Goal: Obtain resource: Download file/media

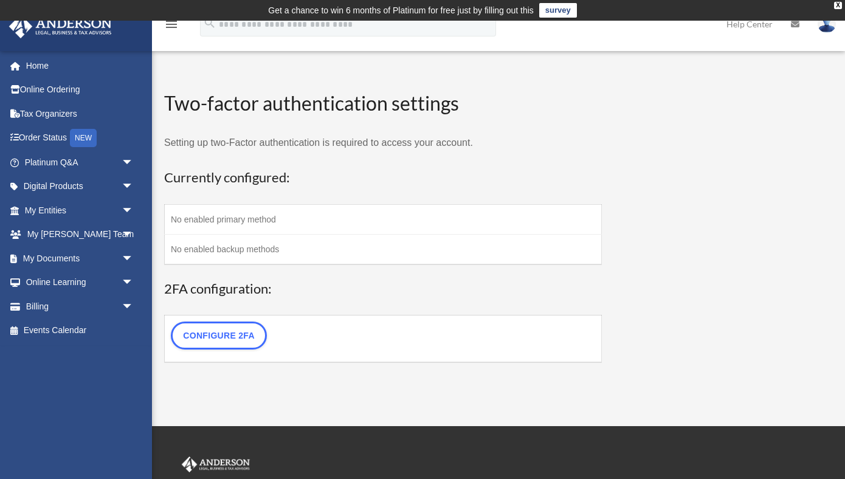
click at [557, 10] on link "survey" at bounding box center [558, 10] width 38 height 15
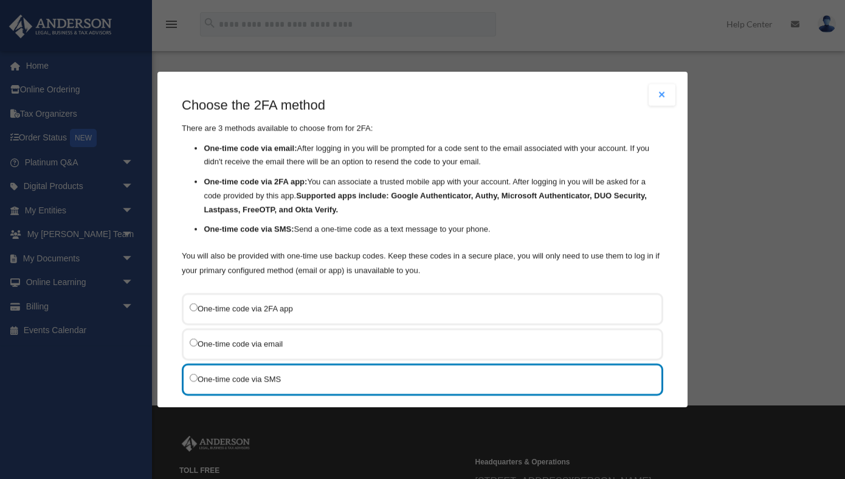
scroll to position [70, 0]
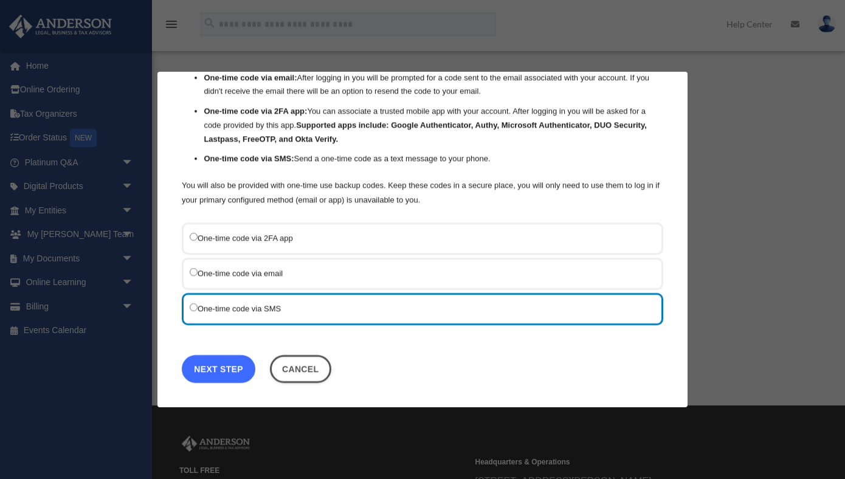
click at [229, 363] on link "Next Step" at bounding box center [219, 369] width 74 height 28
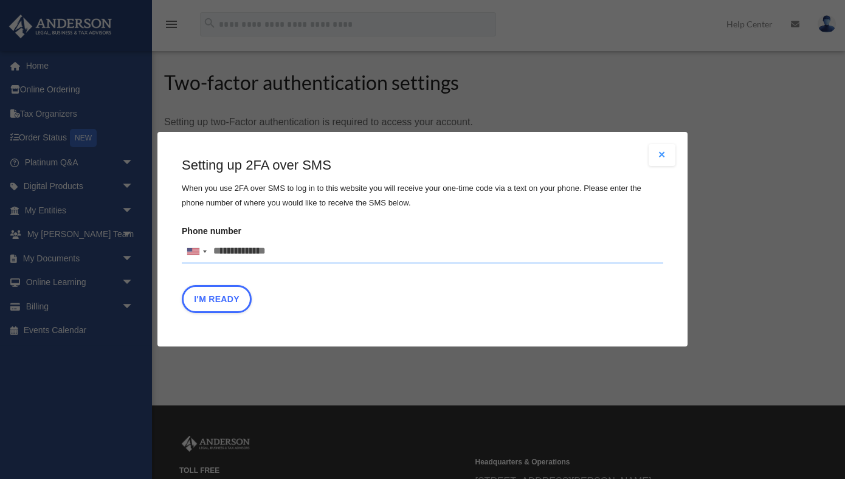
click at [262, 242] on input "Phone number United States +1 United Kingdom +44 Afghanistan (‫افغانستان‬‎) +93…" at bounding box center [422, 251] width 481 height 24
type input "**********"
click at [214, 303] on button "I'm Ready" at bounding box center [217, 300] width 70 height 28
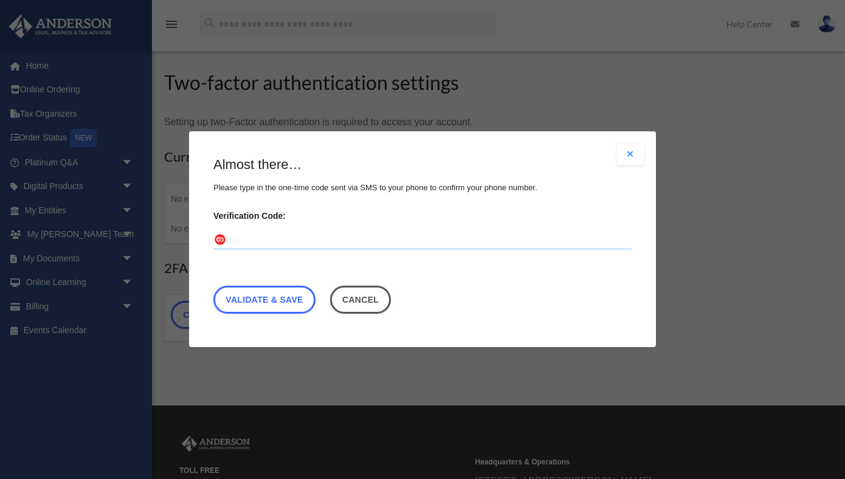
click at [251, 240] on input "Verification Code:" at bounding box center [422, 240] width 418 height 19
type input "******"
click at [276, 298] on link "Validate & Save" at bounding box center [264, 300] width 102 height 28
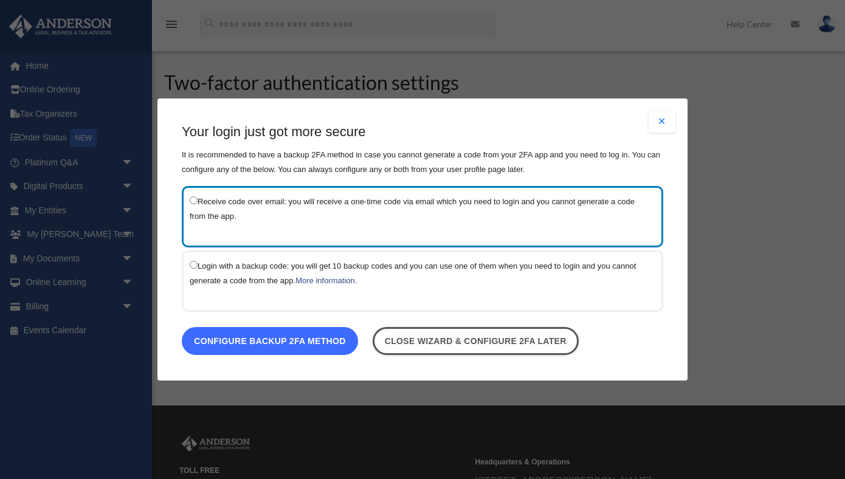
click at [296, 338] on link "Configure backup 2FA method" at bounding box center [270, 341] width 176 height 28
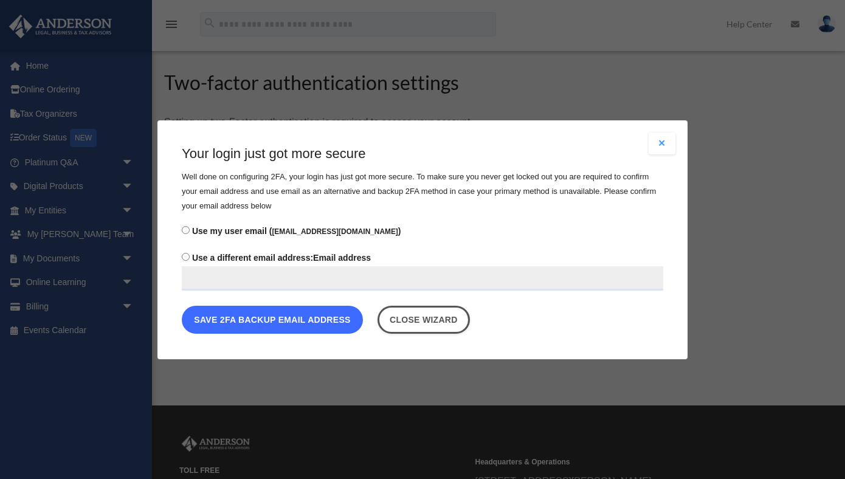
click at [286, 326] on button "Save 2FA backup email address" at bounding box center [272, 319] width 181 height 28
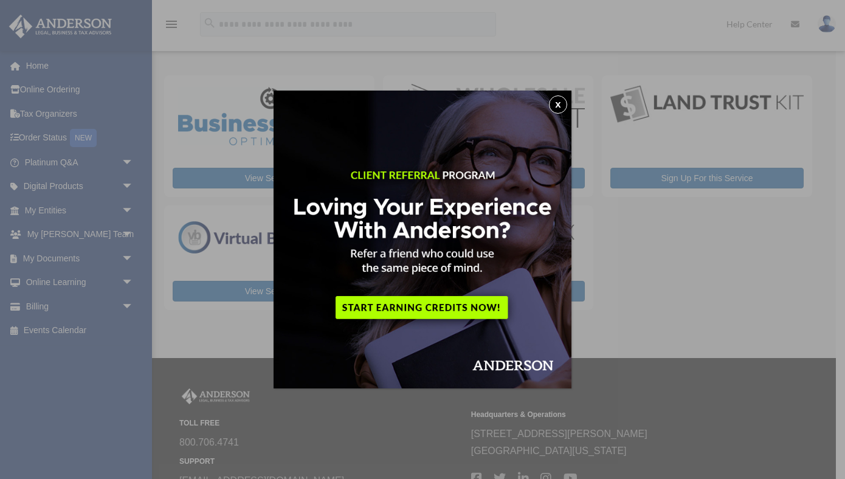
click at [432, 308] on img at bounding box center [422, 240] width 298 height 298
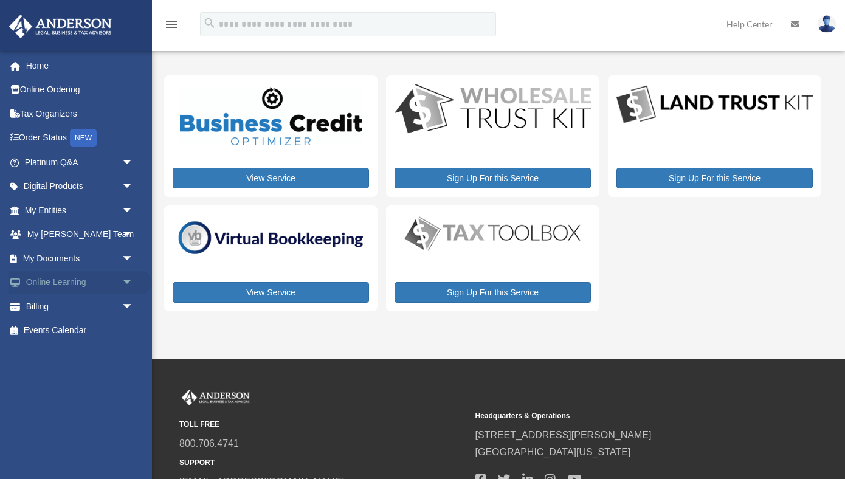
click at [128, 283] on span "arrow_drop_down" at bounding box center [134, 282] width 24 height 25
click at [72, 309] on link "Courses" at bounding box center [84, 306] width 135 height 24
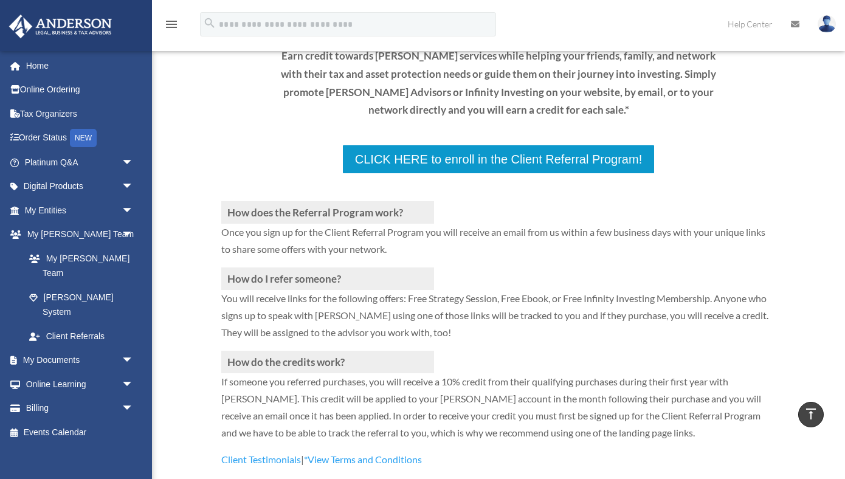
scroll to position [162, 0]
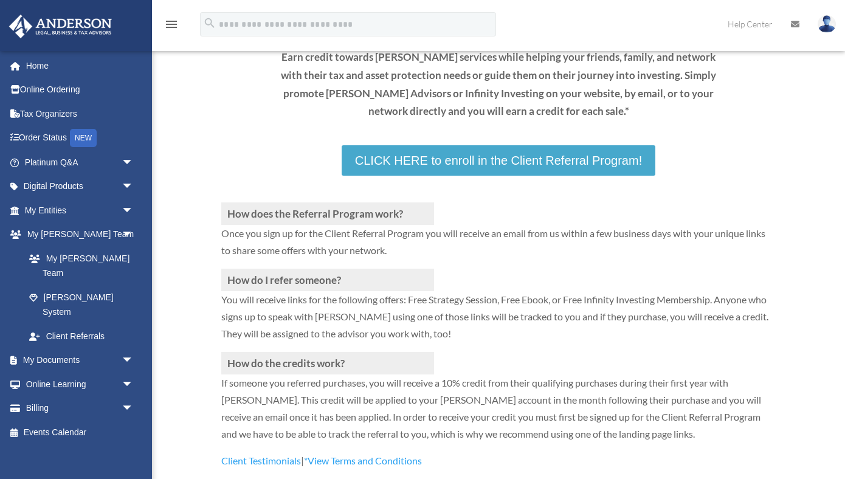
click at [510, 162] on link "CLICK HERE to enroll in the Client Referral Program!" at bounding box center [499, 160] width 314 height 30
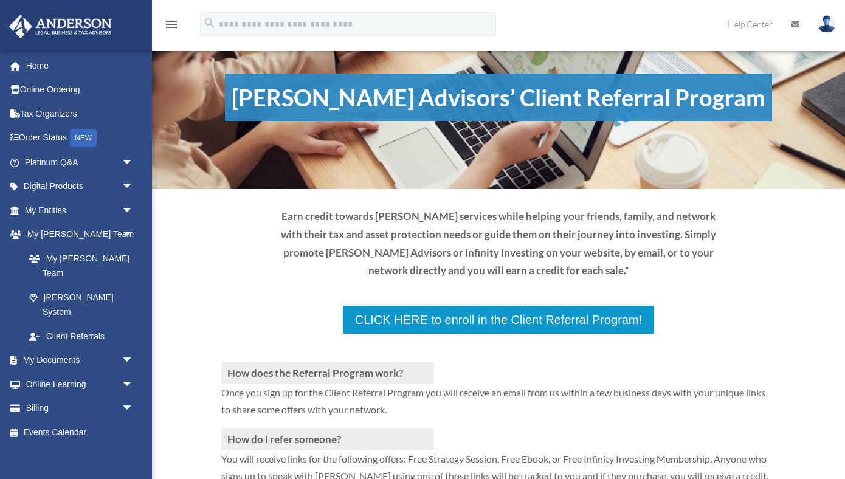
scroll to position [0, 0]
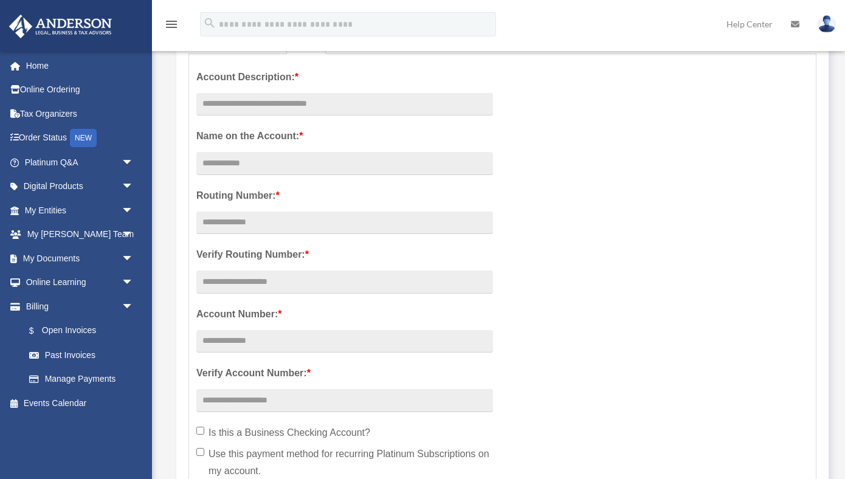
scroll to position [190, 0]
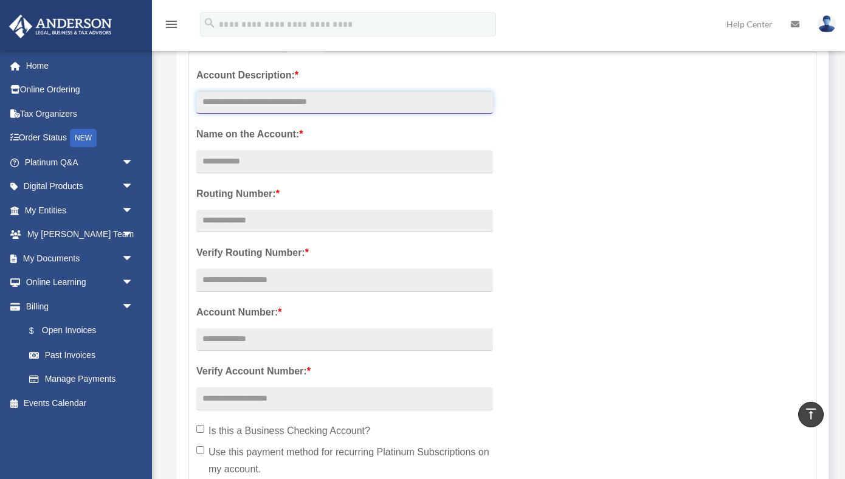
click at [334, 103] on input "text" at bounding box center [344, 102] width 297 height 23
click at [219, 102] on input "**********" at bounding box center [344, 102] width 297 height 23
type input "**********"
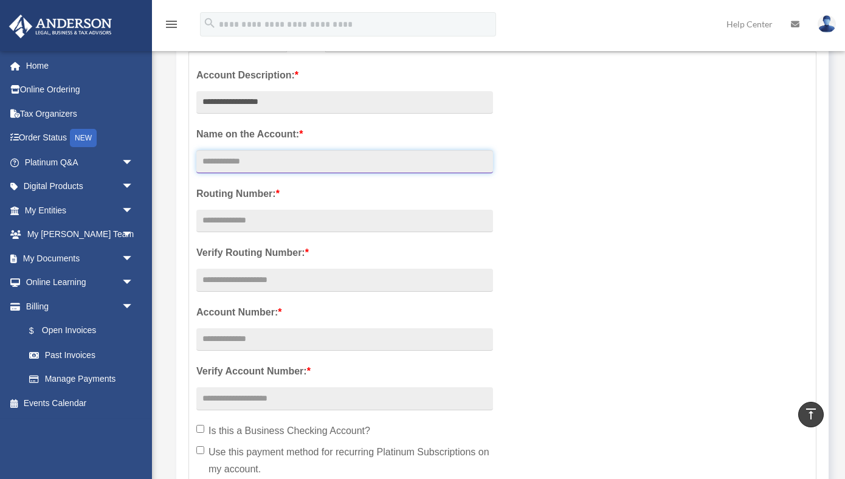
click at [265, 162] on input "Account Description: *" at bounding box center [344, 161] width 297 height 23
type input "******"
type input "*"
type input "**********"
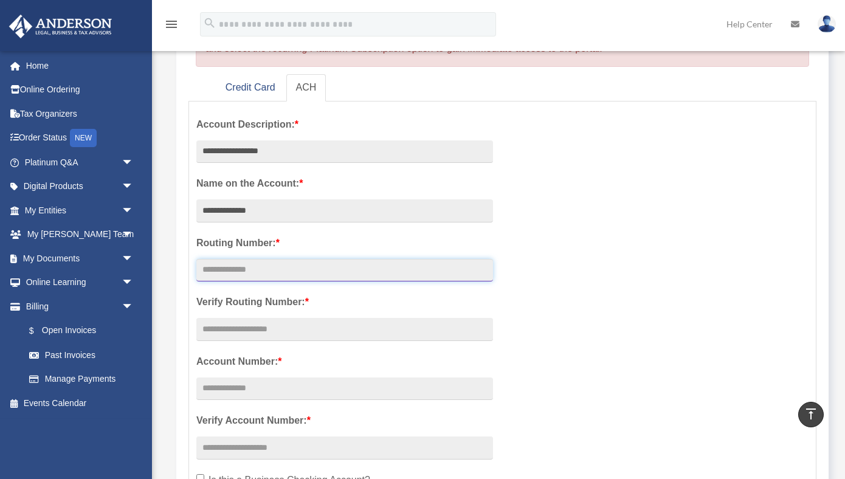
scroll to position [0, 0]
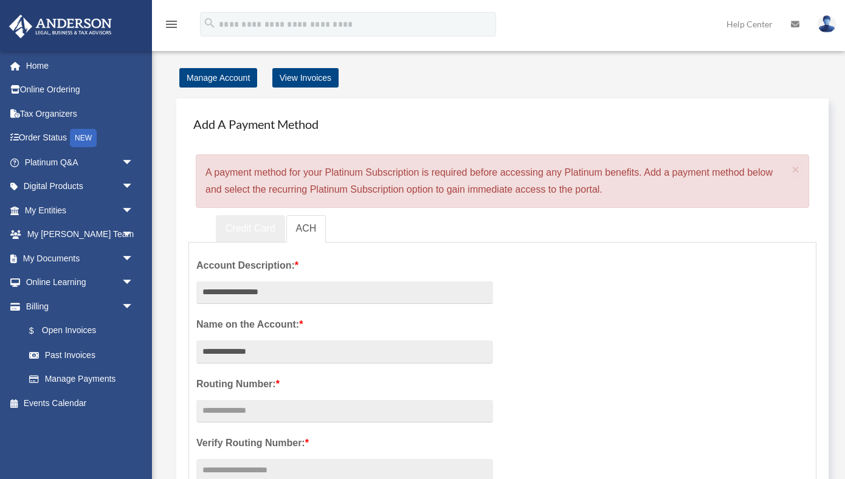
click at [245, 232] on link "Credit Card" at bounding box center [250, 228] width 69 height 27
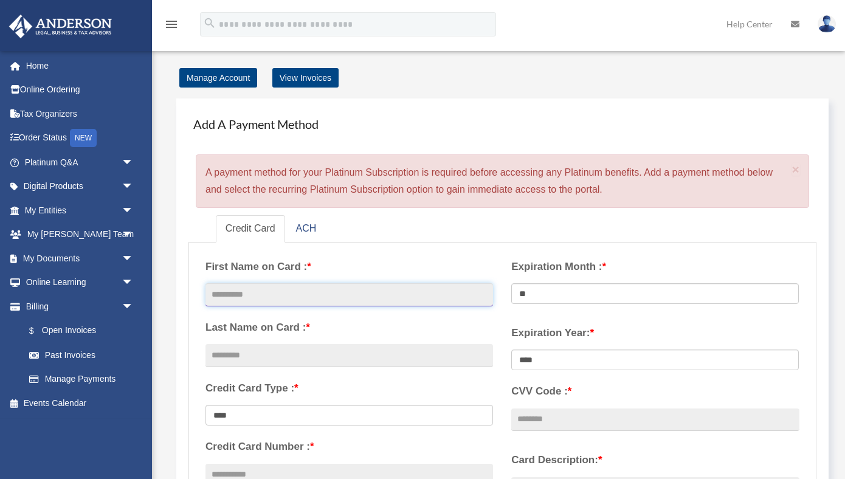
click at [389, 290] on input "text" at bounding box center [348, 294] width 287 height 23
type input "******"
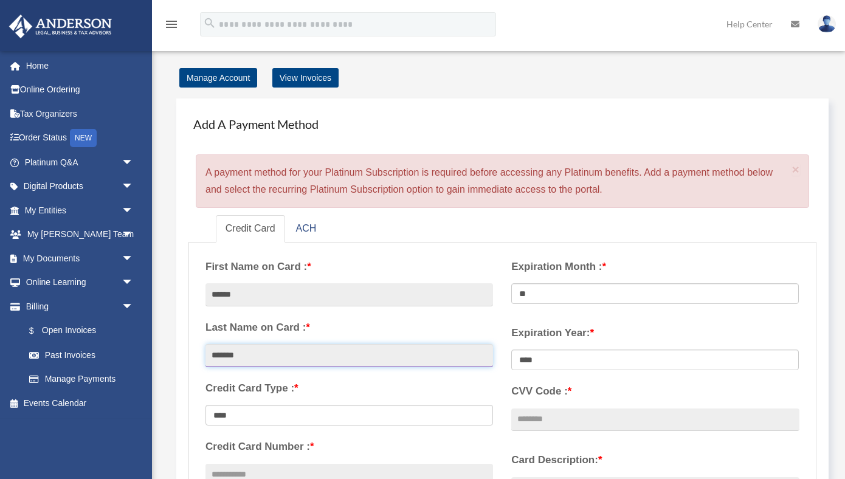
type input "*******"
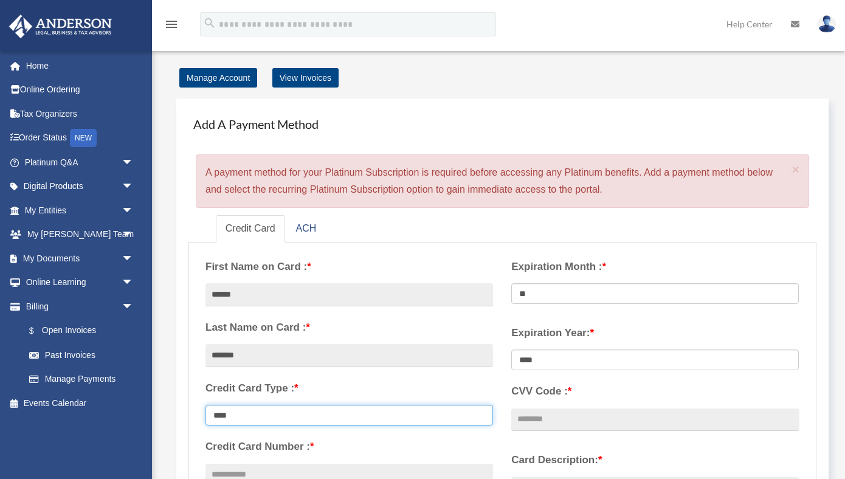
select select "**********"
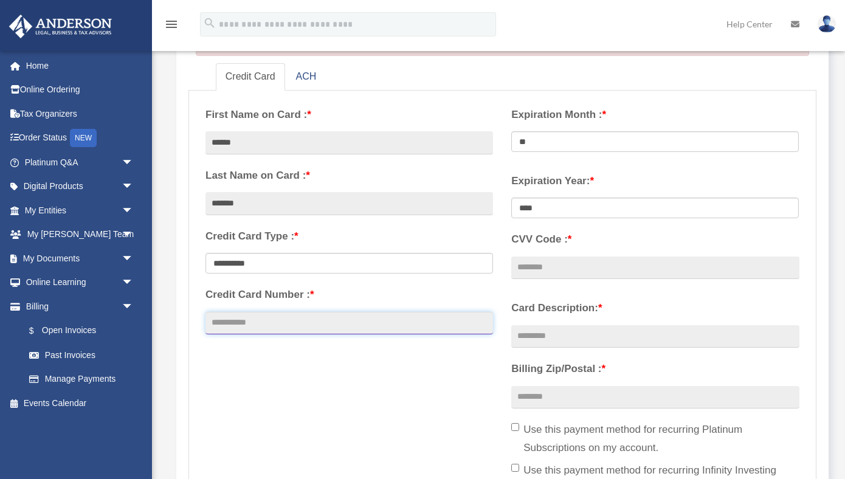
scroll to position [156, 0]
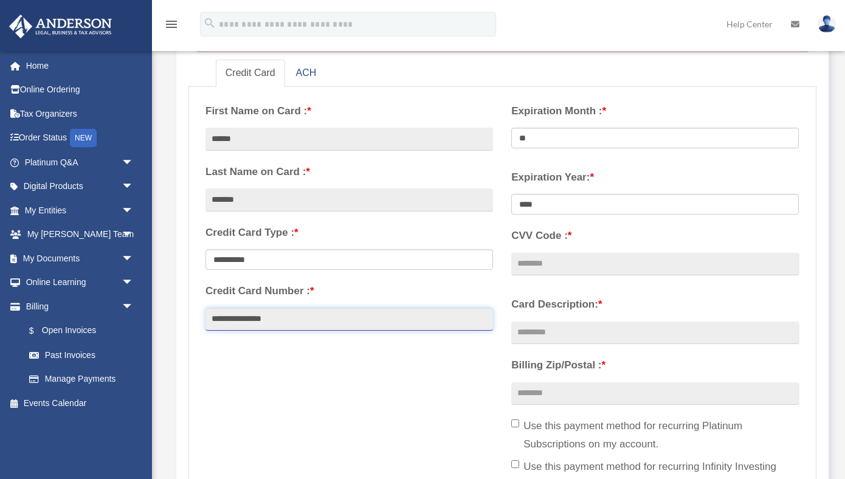
type input "**********"
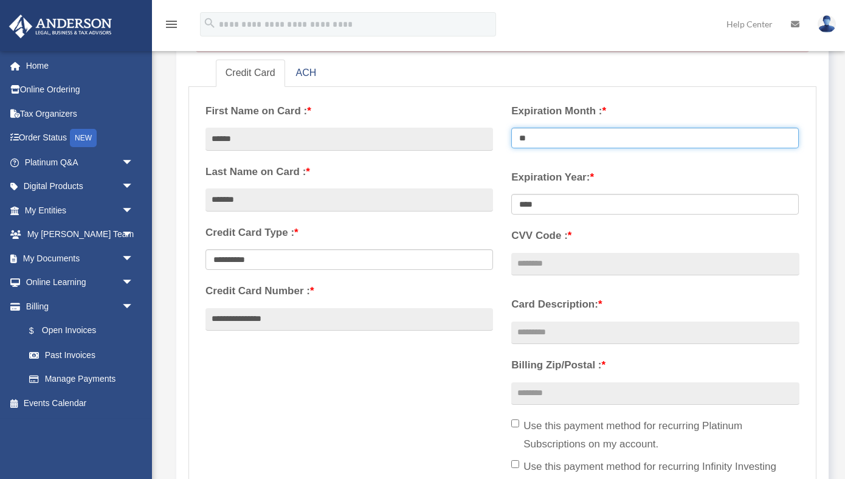
click at [626, 129] on select "** ** ** ** ** ** ** ** ** ** ** **" at bounding box center [654, 138] width 287 height 21
select select "**"
click at [511, 128] on select "** ** ** ** ** ** ** ** ** ** ** **" at bounding box center [654, 138] width 287 height 21
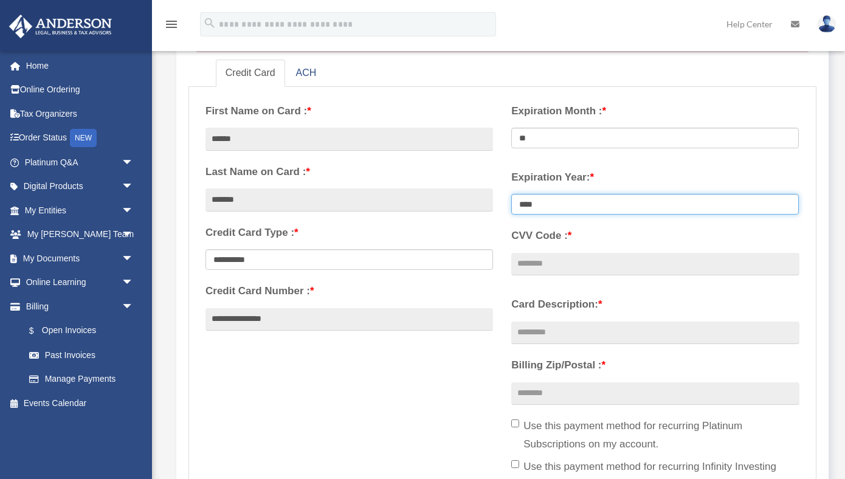
click at [619, 202] on select "**** **** **** **** **** **** **** **** ****" at bounding box center [654, 204] width 287 height 21
select select "****"
click at [511, 194] on select "**** **** **** **** **** **** **** **** ****" at bounding box center [654, 204] width 287 height 21
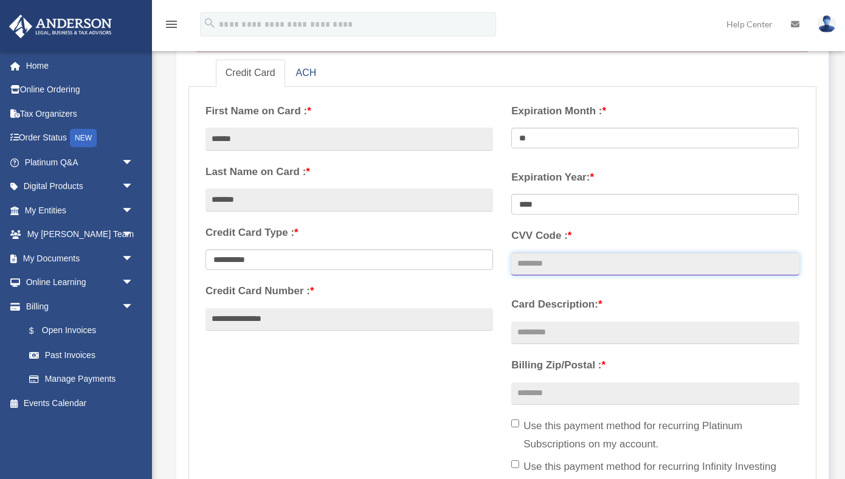
click at [607, 271] on input "CVV Code : *" at bounding box center [654, 264] width 287 height 23
type input "***"
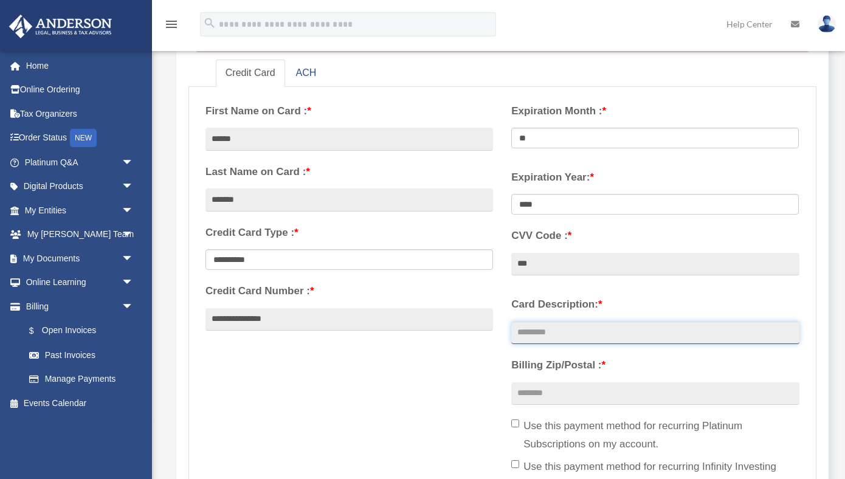
click at [624, 334] on input "Card Description: *" at bounding box center [654, 332] width 287 height 23
type input "**********"
click at [643, 392] on input "Billing Zip/Postal : *" at bounding box center [654, 393] width 287 height 23
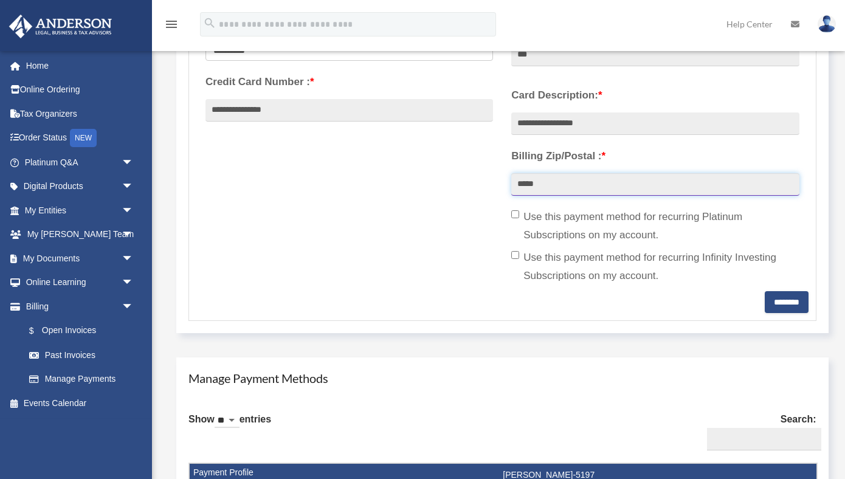
scroll to position [374, 0]
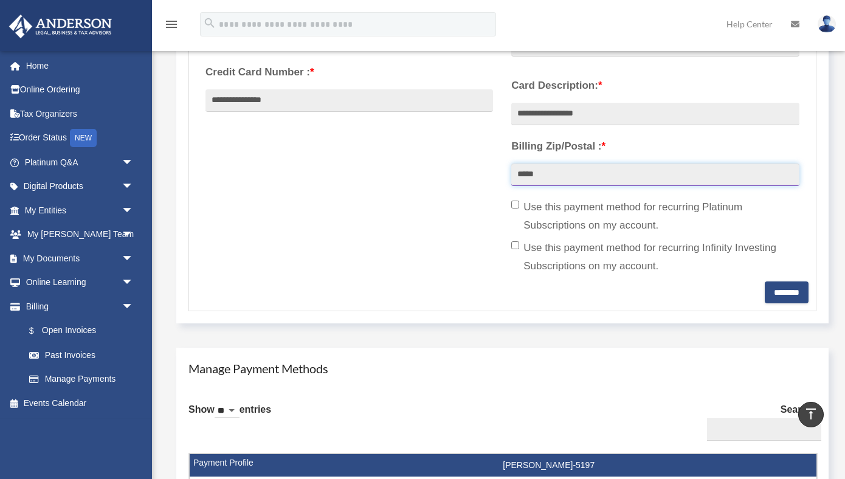
type input "*****"
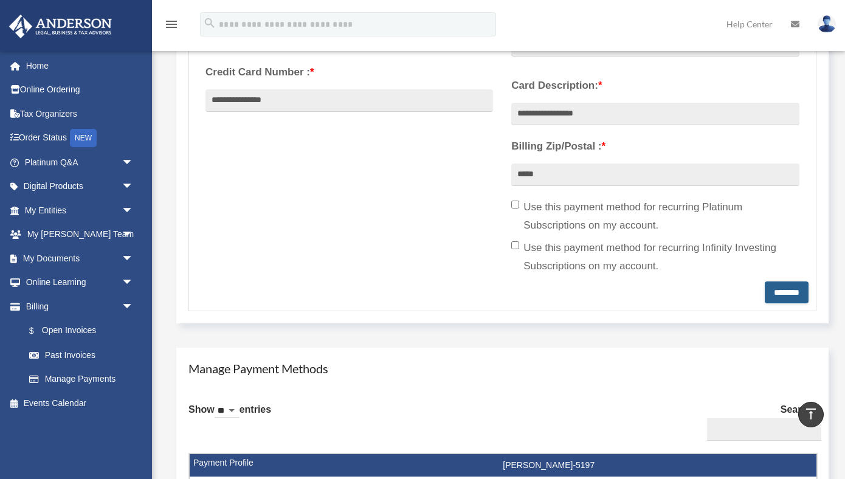
click at [788, 295] on input "********" at bounding box center [786, 292] width 44 height 22
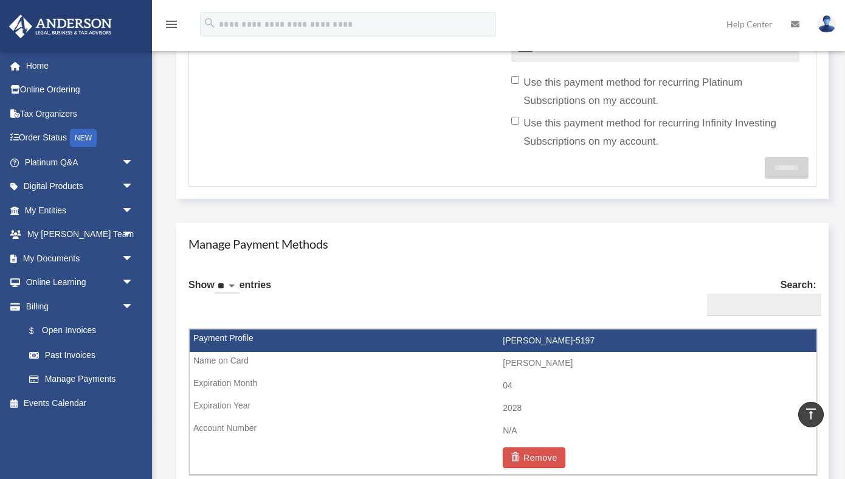
scroll to position [498, 0]
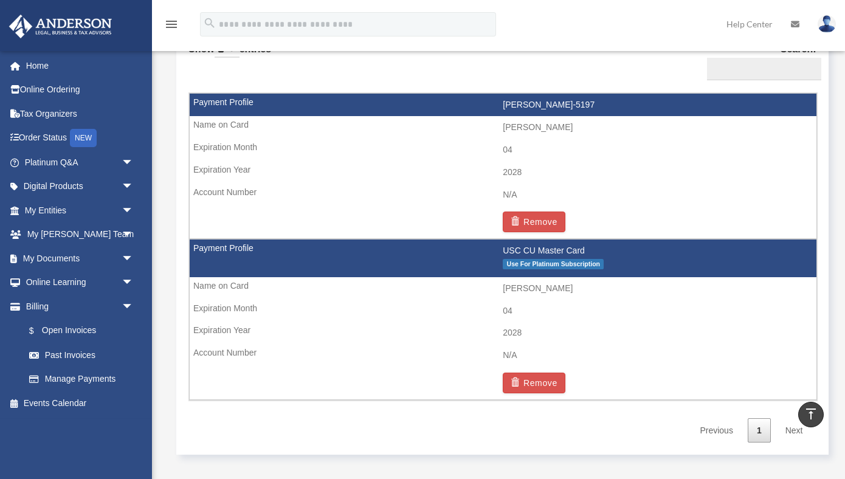
scroll to position [772, 0]
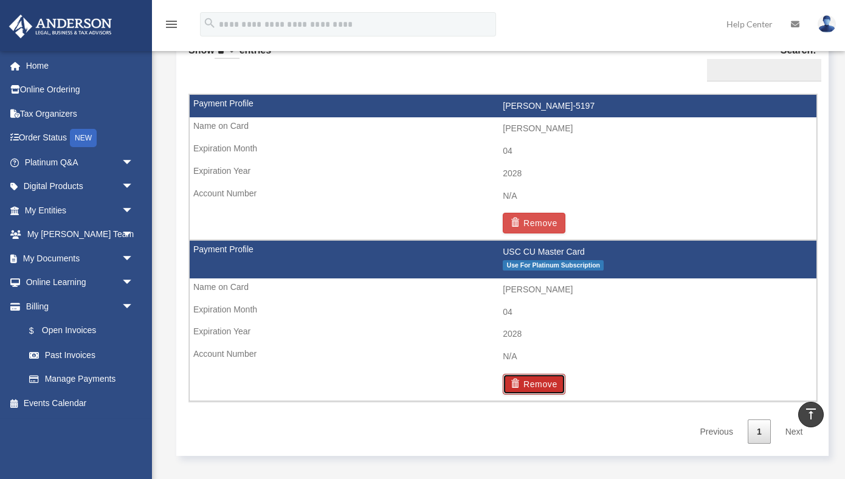
click at [538, 384] on button "Remove" at bounding box center [534, 384] width 63 height 21
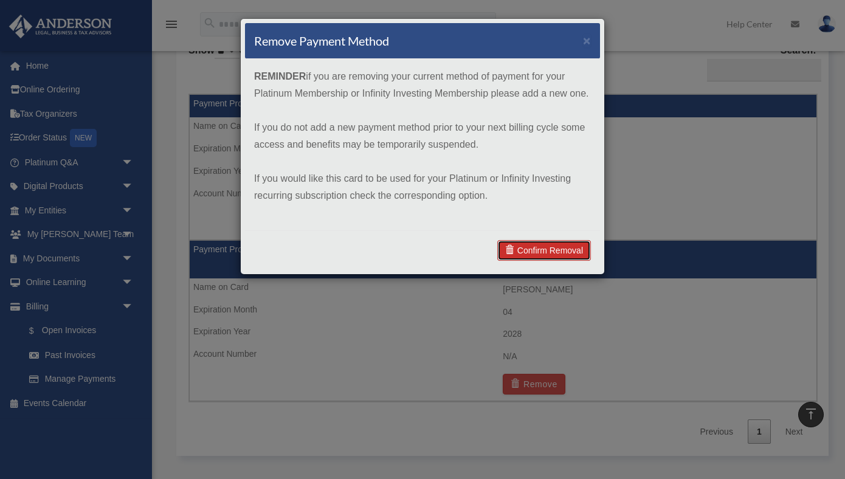
click at [558, 245] on link "Confirm Removal" at bounding box center [544, 250] width 94 height 21
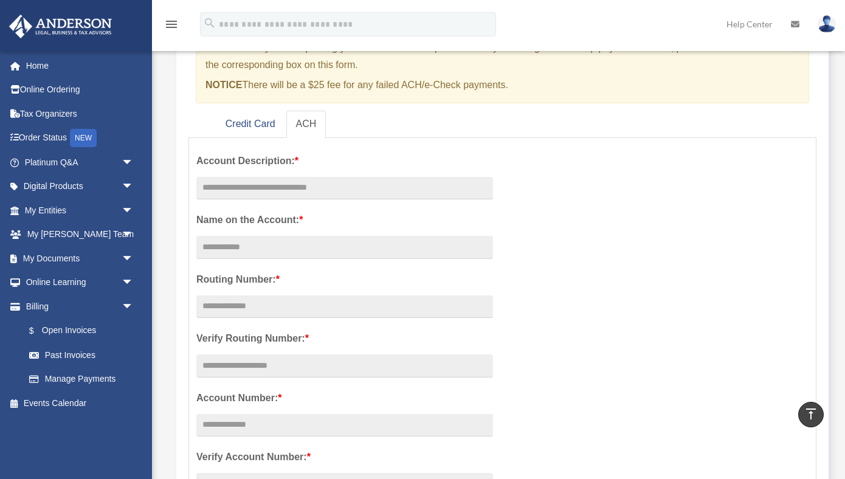
scroll to position [0, 0]
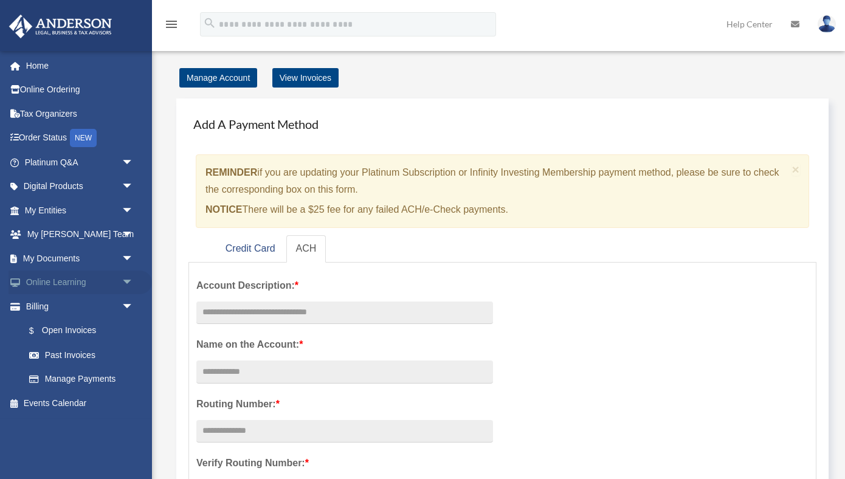
click at [115, 283] on link "Online Learning arrow_drop_down" at bounding box center [80, 282] width 143 height 24
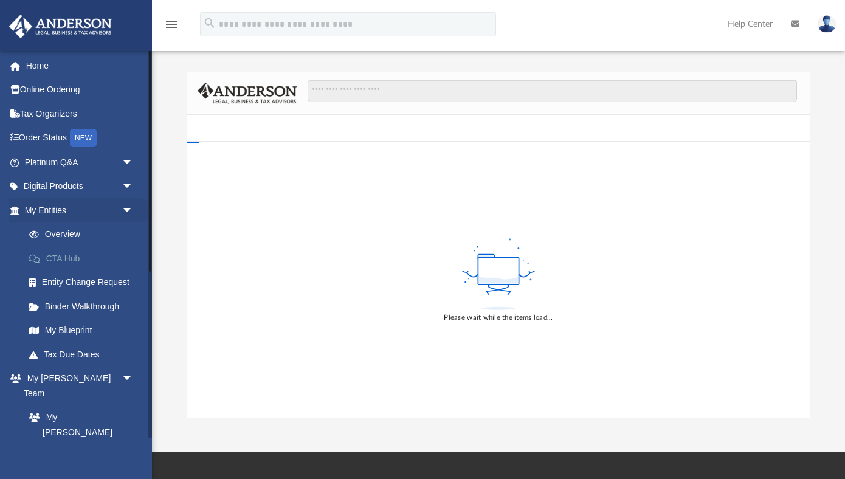
click at [73, 262] on link "CTA Hub" at bounding box center [84, 258] width 135 height 24
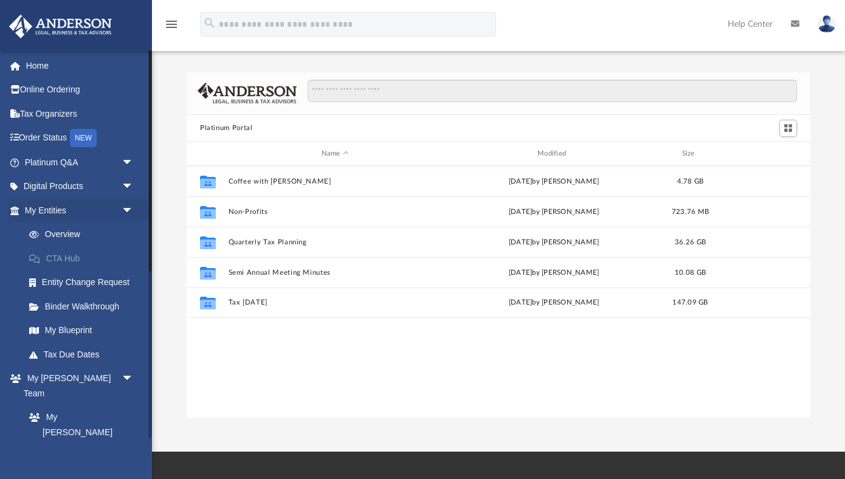
scroll to position [276, 624]
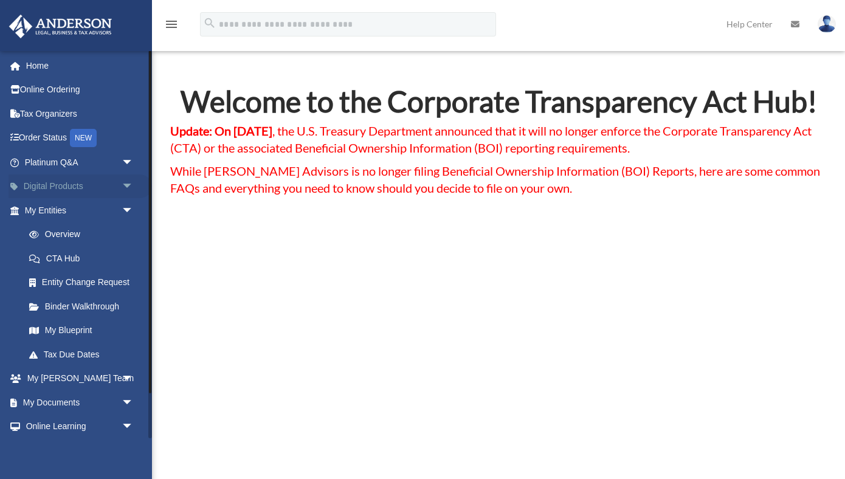
click at [108, 192] on link "Digital Products arrow_drop_down" at bounding box center [80, 186] width 143 height 24
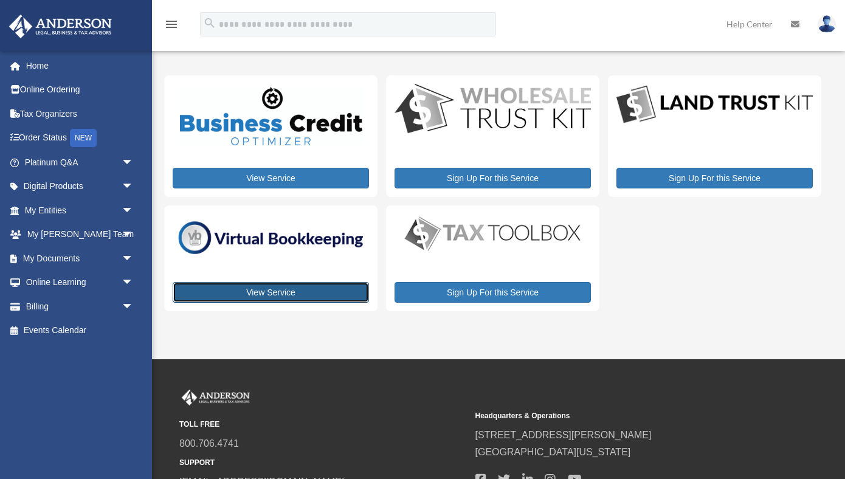
click at [298, 294] on link "View Service" at bounding box center [271, 292] width 196 height 21
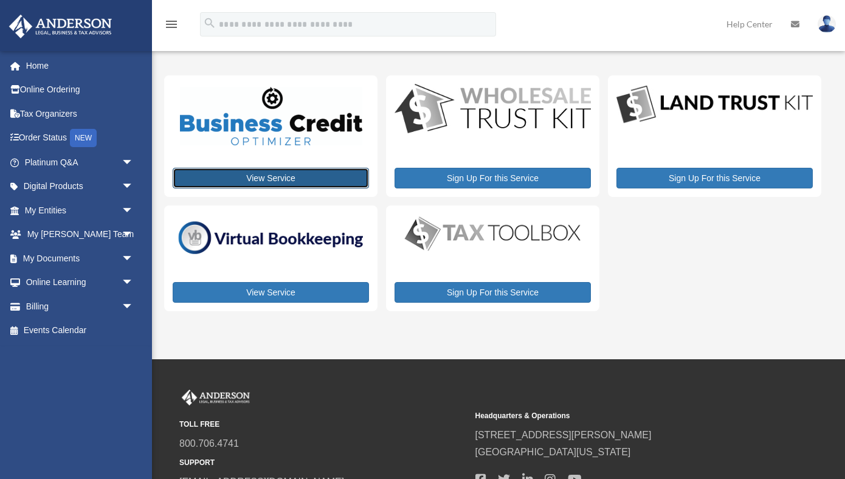
click at [292, 179] on link "View Service" at bounding box center [271, 178] width 196 height 21
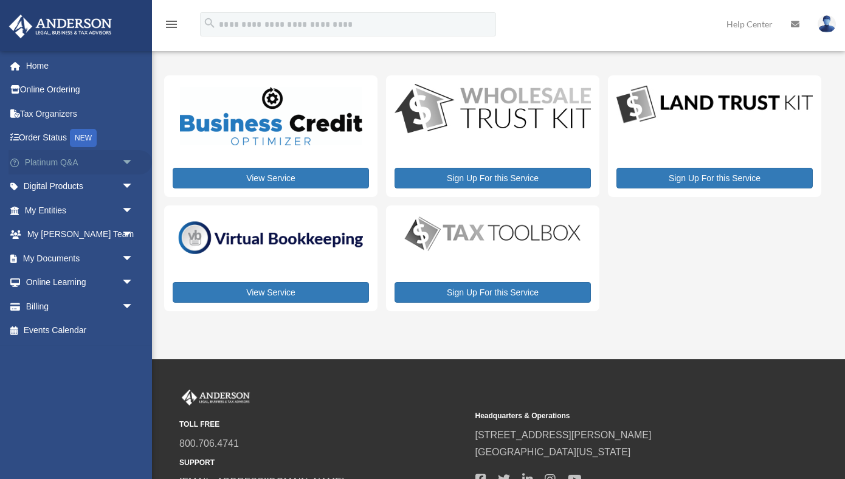
click at [128, 164] on span "arrow_drop_down" at bounding box center [134, 162] width 24 height 25
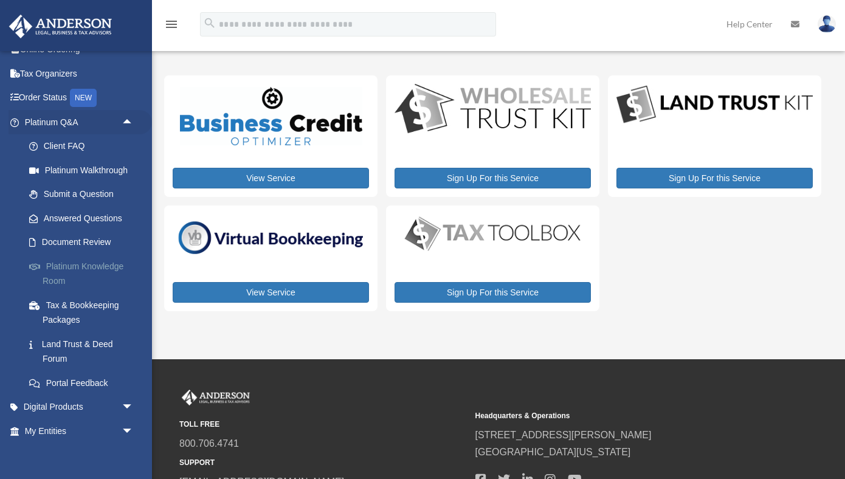
scroll to position [41, 0]
click at [108, 268] on link "Platinum Knowledge Room" at bounding box center [84, 272] width 135 height 39
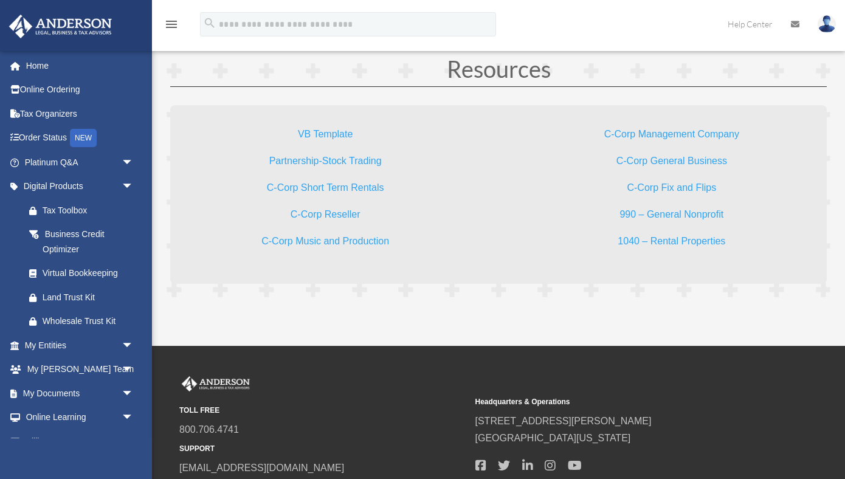
scroll to position [3638, 0]
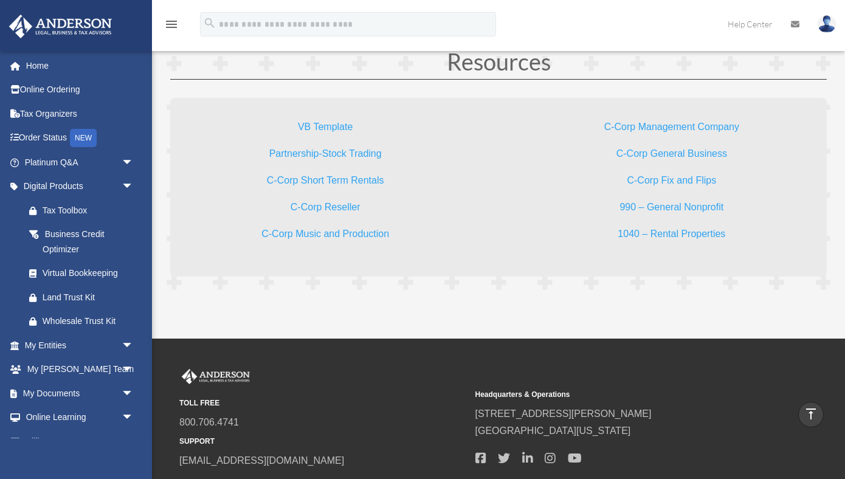
click at [688, 235] on link "1040 – Rental Properties" at bounding box center [671, 236] width 108 height 16
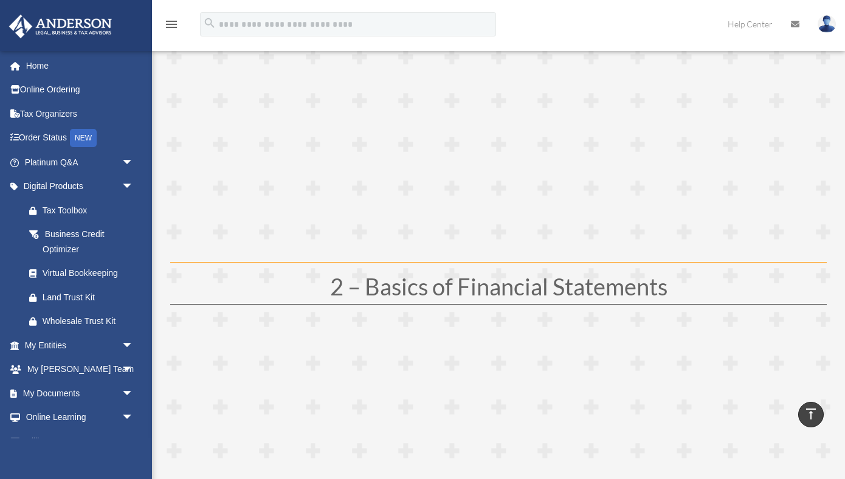
scroll to position [0, 0]
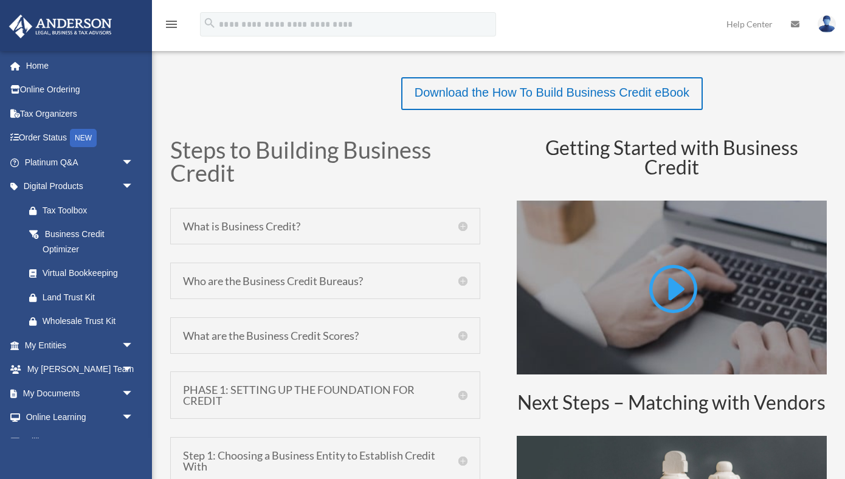
scroll to position [490, 0]
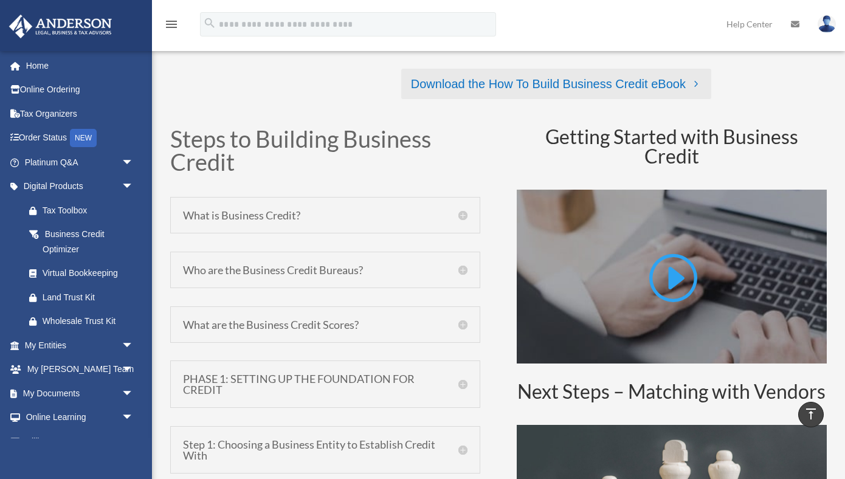
click at [537, 79] on link "Download the How To Build Business Credit eBook" at bounding box center [556, 84] width 310 height 30
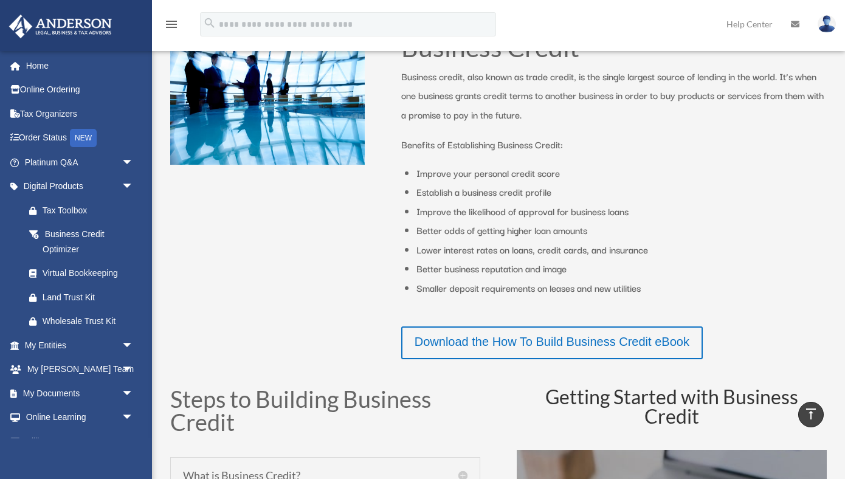
scroll to position [0, 0]
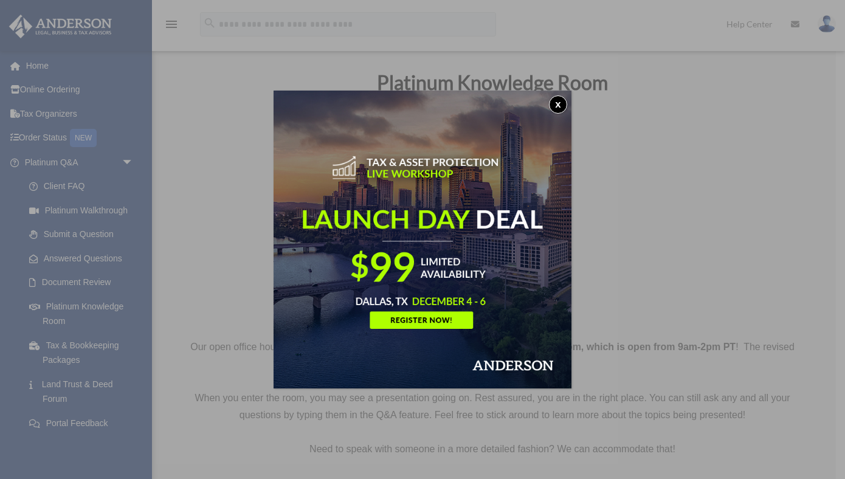
click at [556, 100] on button "x" at bounding box center [558, 104] width 18 height 18
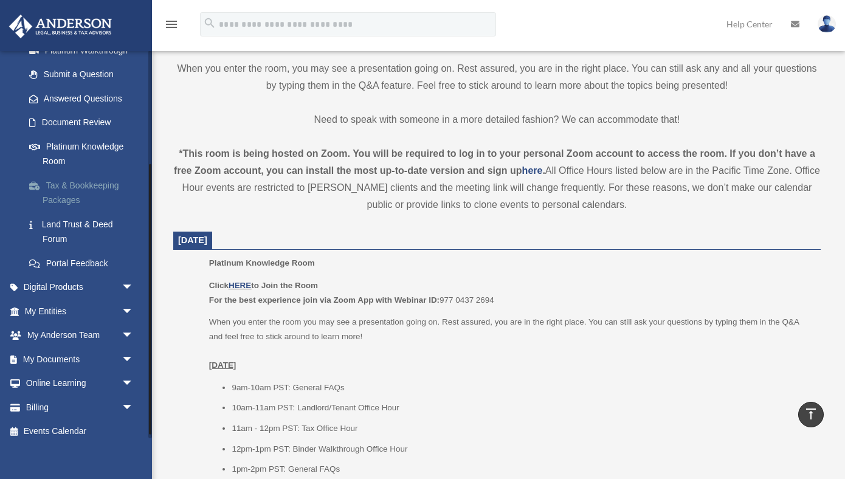
scroll to position [168, 0]
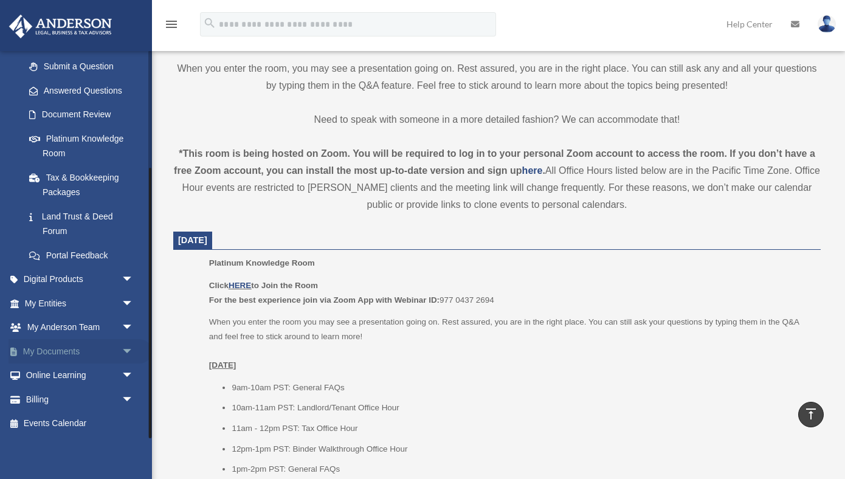
click at [127, 351] on span "arrow_drop_down" at bounding box center [134, 351] width 24 height 25
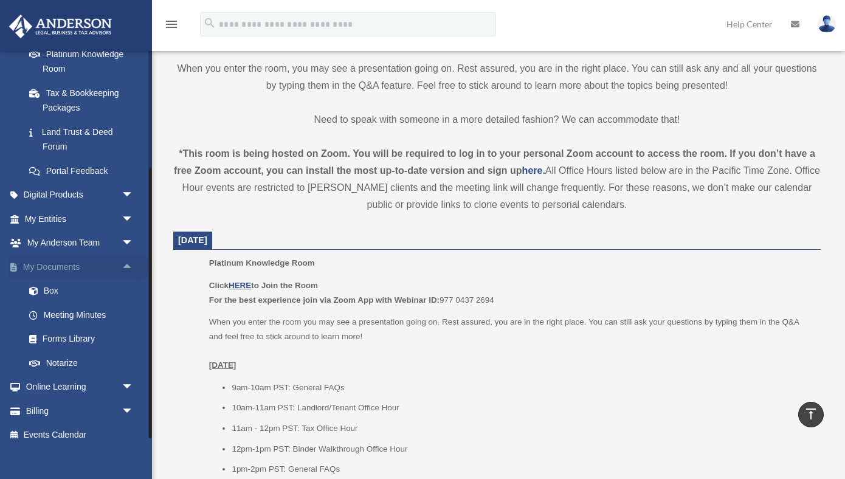
scroll to position [264, 0]
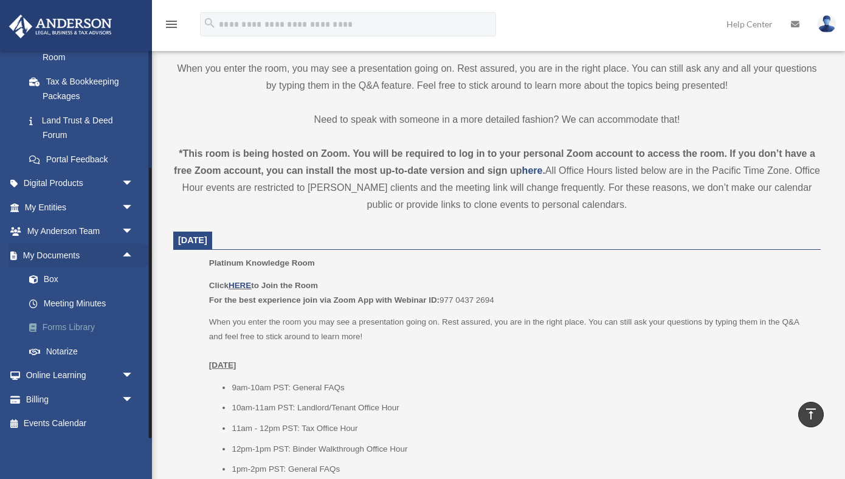
click at [70, 326] on link "Forms Library" at bounding box center [84, 327] width 135 height 24
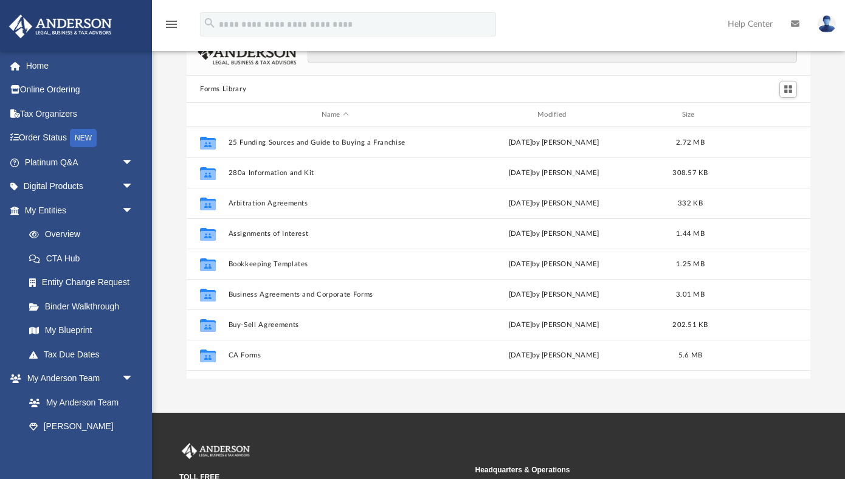
scroll to position [40, 0]
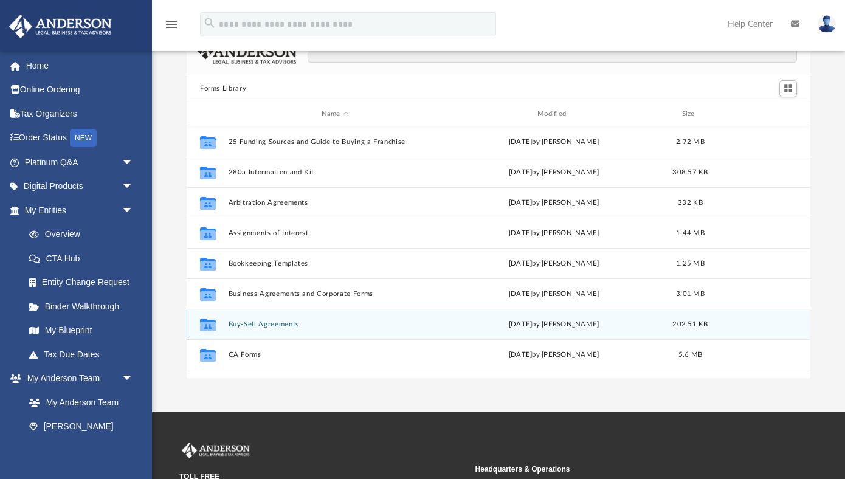
click at [253, 324] on button "Buy-Sell Agreements" at bounding box center [334, 324] width 213 height 8
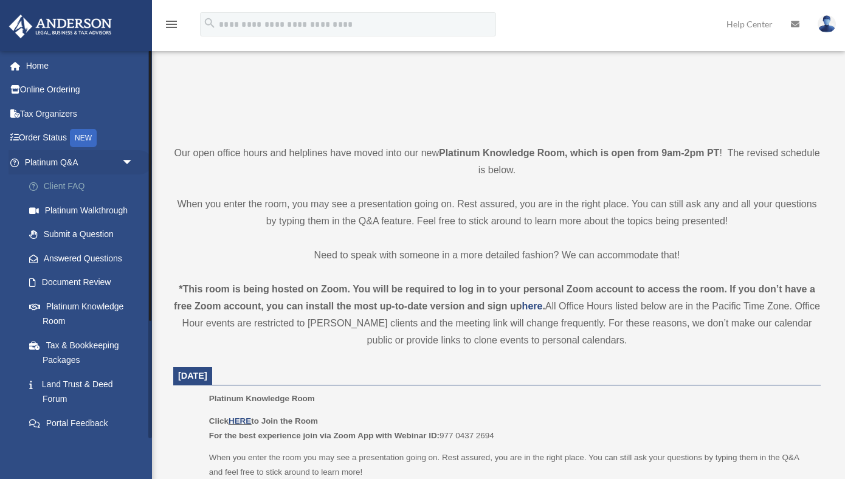
scroll to position [182, 0]
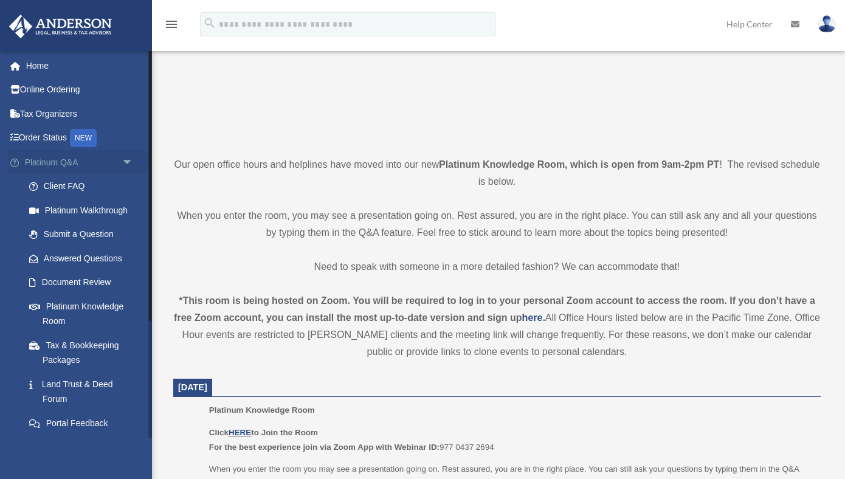
click at [127, 158] on span "arrow_drop_down" at bounding box center [134, 162] width 24 height 25
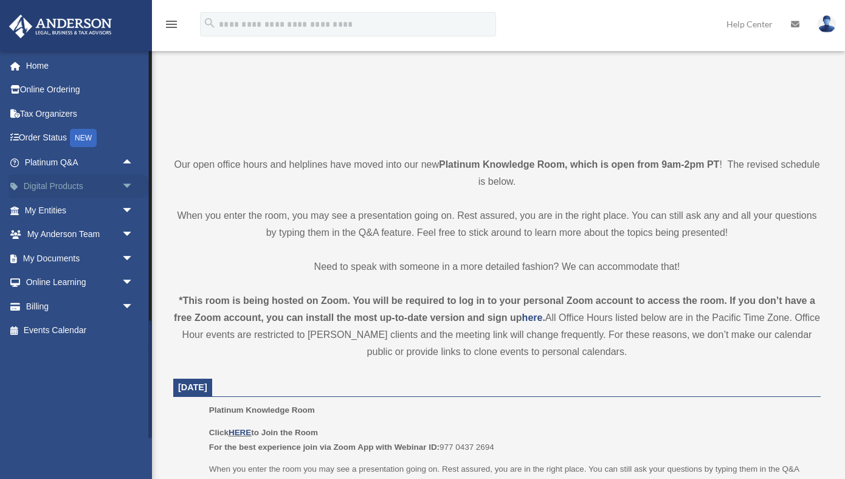
click at [130, 186] on span "arrow_drop_down" at bounding box center [134, 186] width 24 height 25
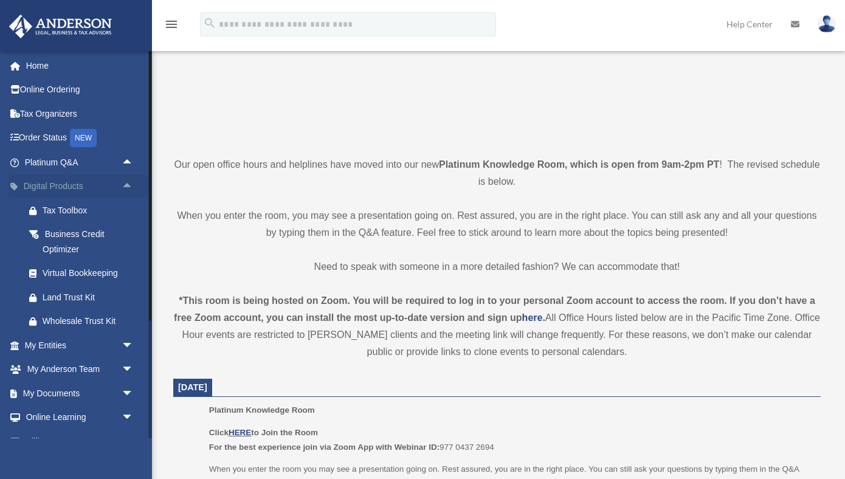
click at [130, 186] on span "arrow_drop_up" at bounding box center [134, 186] width 24 height 25
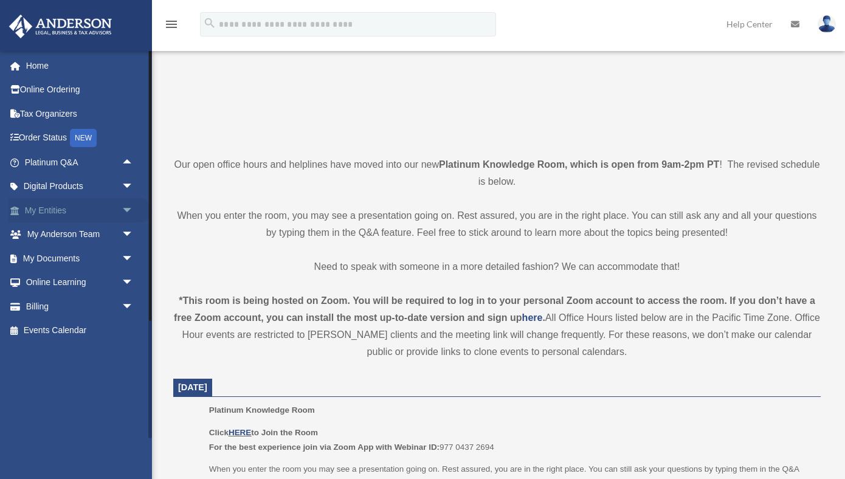
click at [129, 209] on span "arrow_drop_down" at bounding box center [134, 210] width 24 height 25
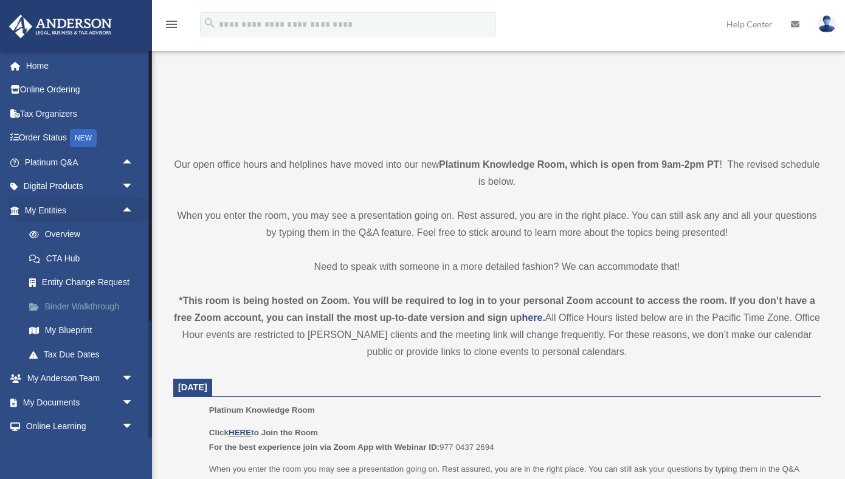
click at [107, 306] on link "Binder Walkthrough" at bounding box center [84, 306] width 135 height 24
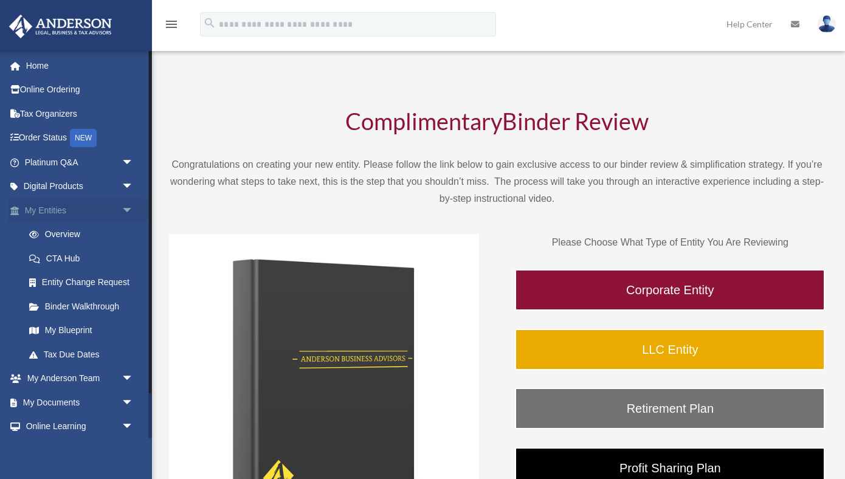
click at [130, 211] on span "arrow_drop_down" at bounding box center [134, 210] width 24 height 25
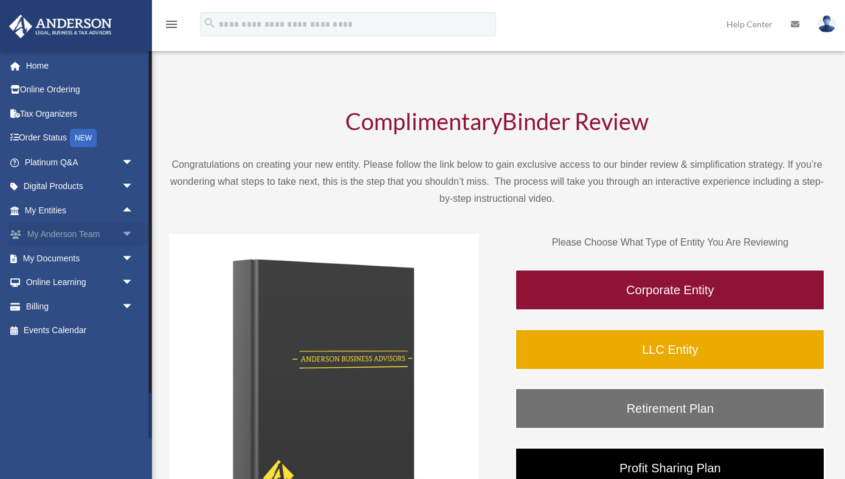
click at [129, 233] on span "arrow_drop_down" at bounding box center [134, 234] width 24 height 25
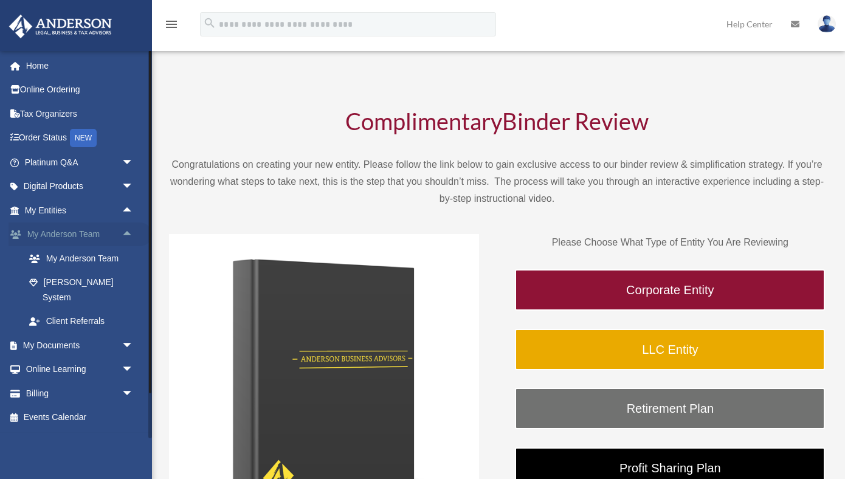
click at [129, 233] on span "arrow_drop_up" at bounding box center [134, 234] width 24 height 25
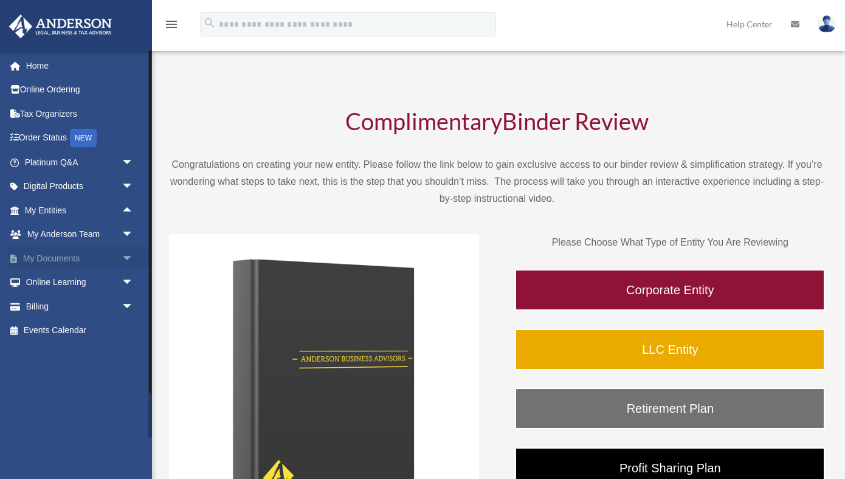
click at [128, 256] on span "arrow_drop_down" at bounding box center [134, 258] width 24 height 25
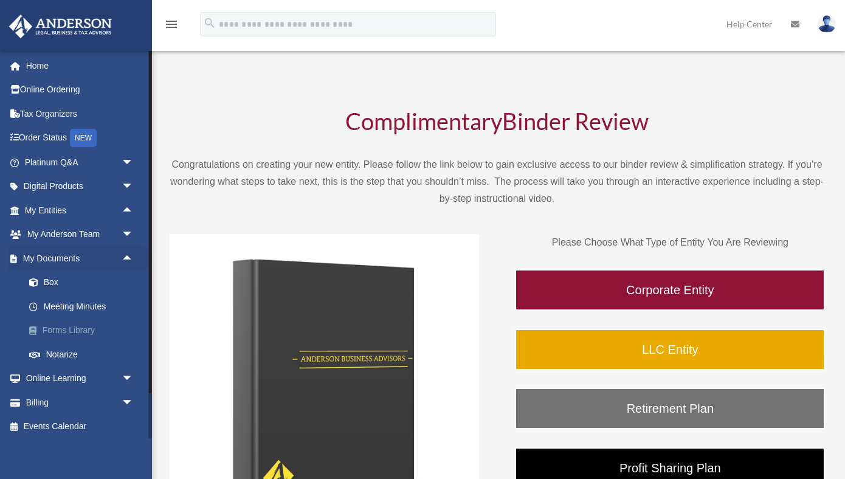
click at [80, 331] on link "Forms Library" at bounding box center [84, 330] width 135 height 24
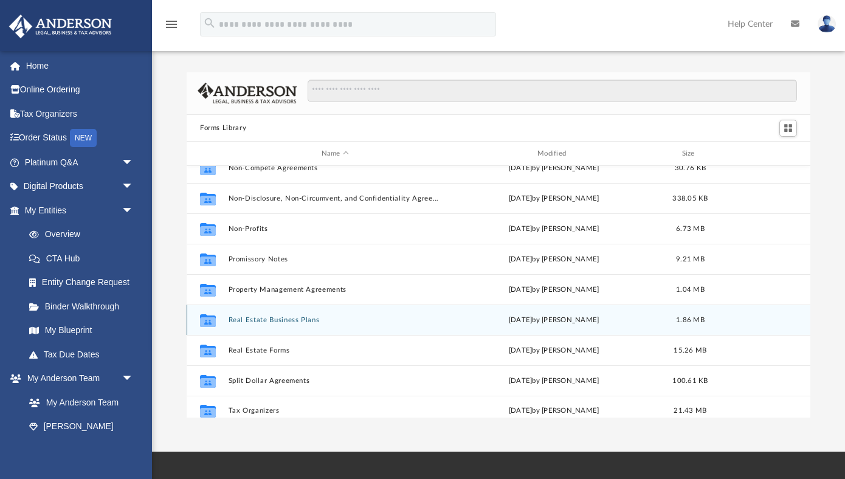
scroll to position [659, 0]
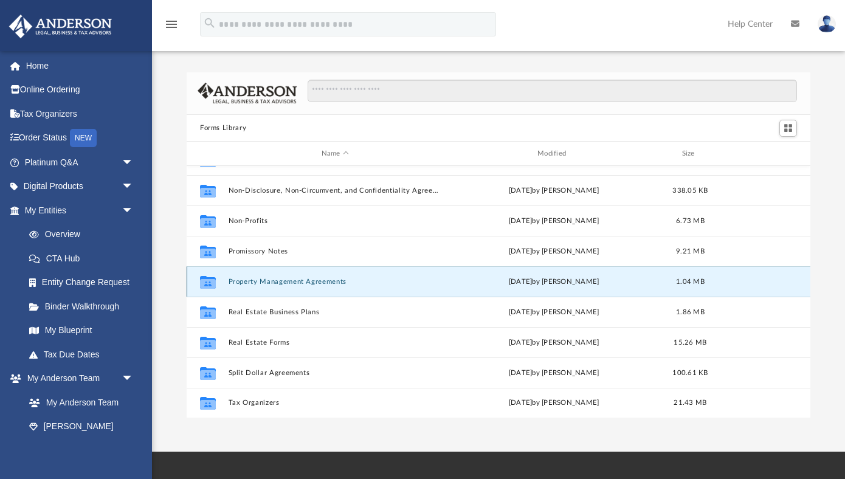
click at [265, 283] on button "Property Management Agreements" at bounding box center [334, 282] width 213 height 8
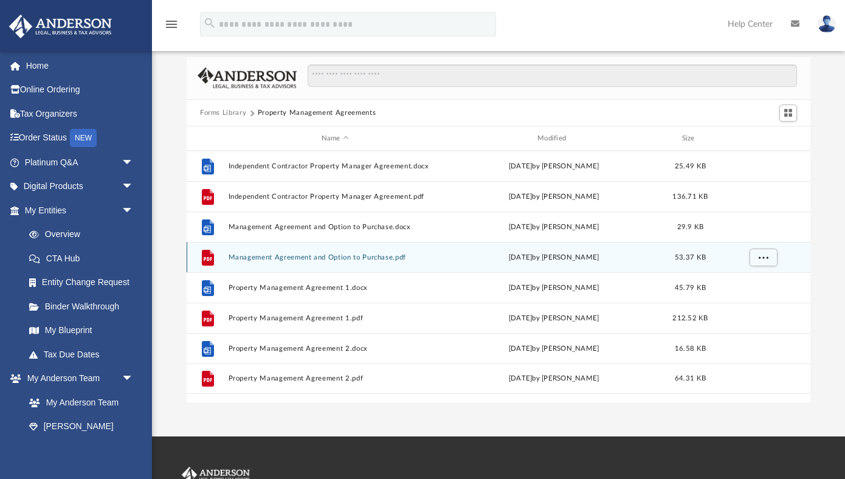
scroll to position [18, 0]
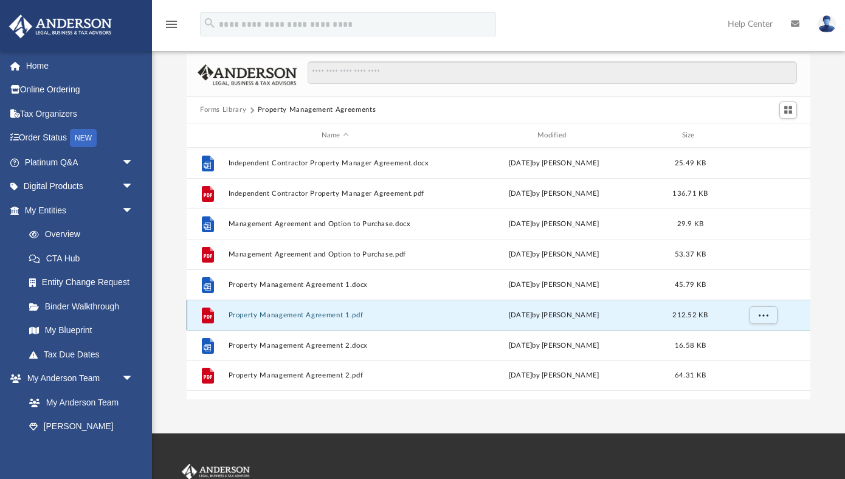
click at [324, 315] on button "Property Management Agreement 1.pdf" at bounding box center [334, 315] width 213 height 8
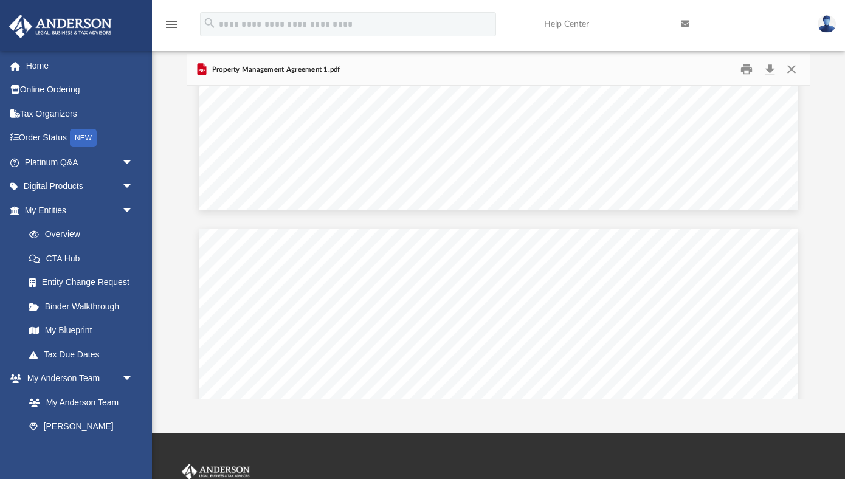
scroll to position [3859, 0]
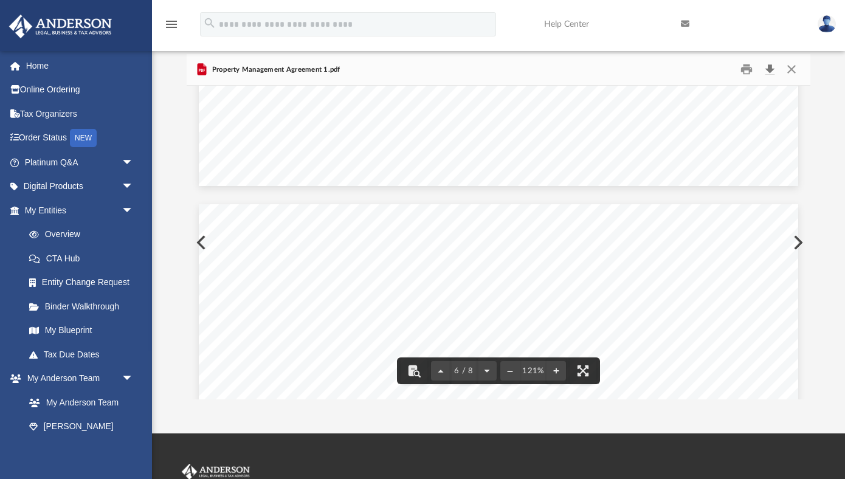
click at [771, 68] on button "Download" at bounding box center [769, 69] width 22 height 19
click at [792, 69] on button "Close" at bounding box center [791, 69] width 22 height 19
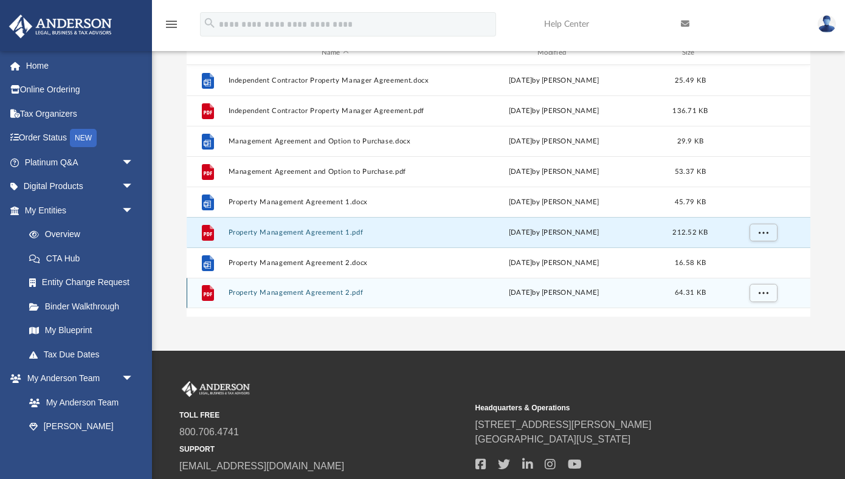
scroll to position [106, 0]
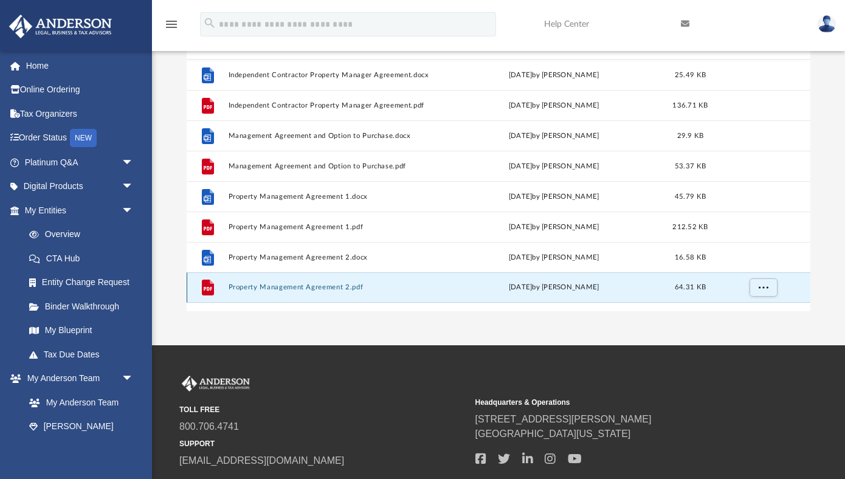
click at [304, 287] on button "Property Management Agreement 2.pdf" at bounding box center [334, 288] width 213 height 8
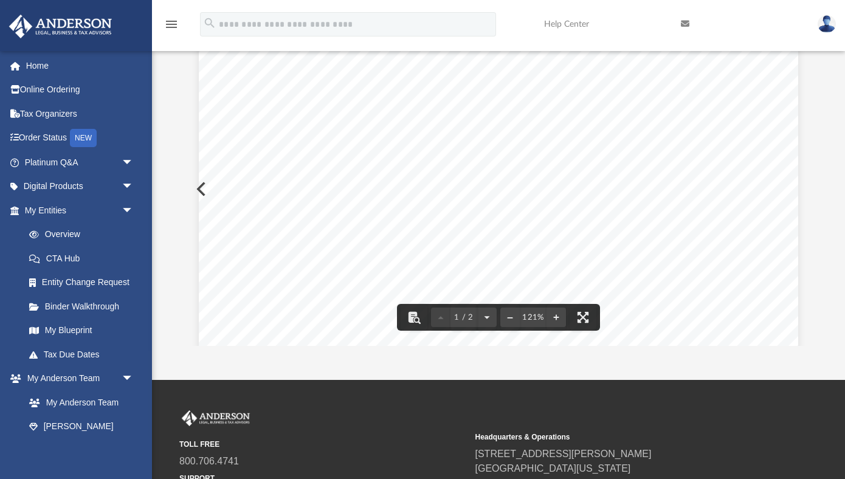
scroll to position [0, 0]
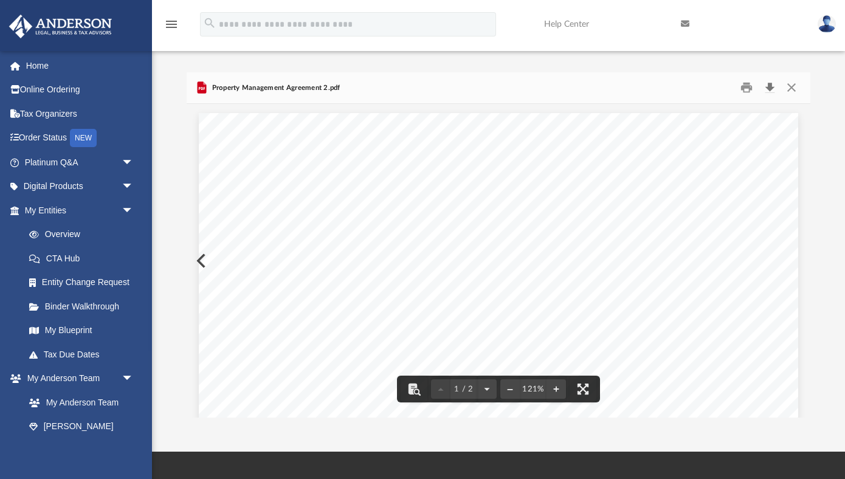
click at [771, 85] on button "Download" at bounding box center [769, 87] width 22 height 19
click at [791, 85] on button "Close" at bounding box center [791, 87] width 22 height 19
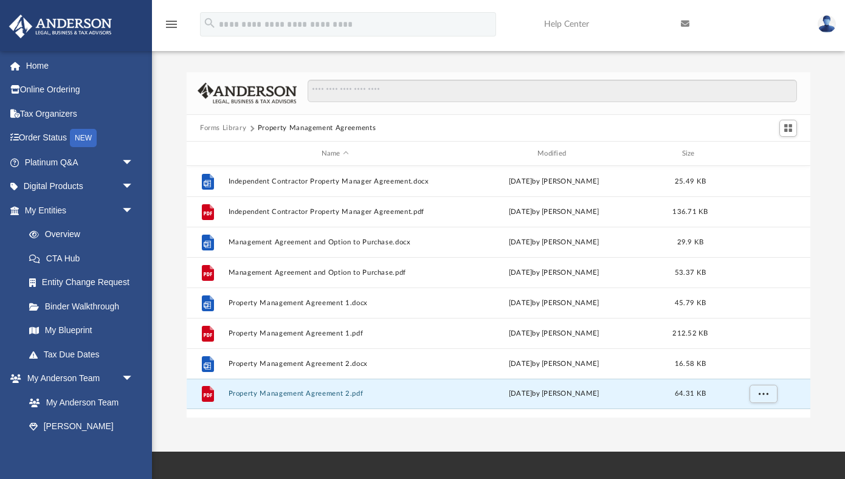
click at [227, 125] on button "Forms Library" at bounding box center [223, 128] width 46 height 11
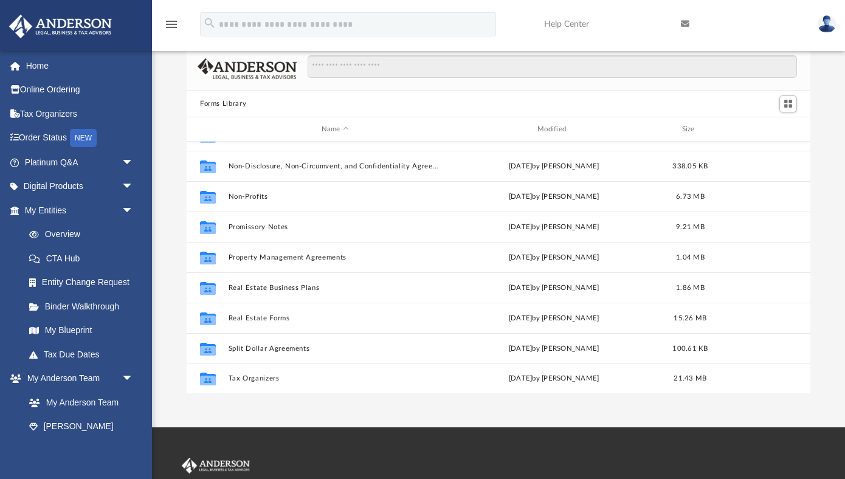
scroll to position [28, 0]
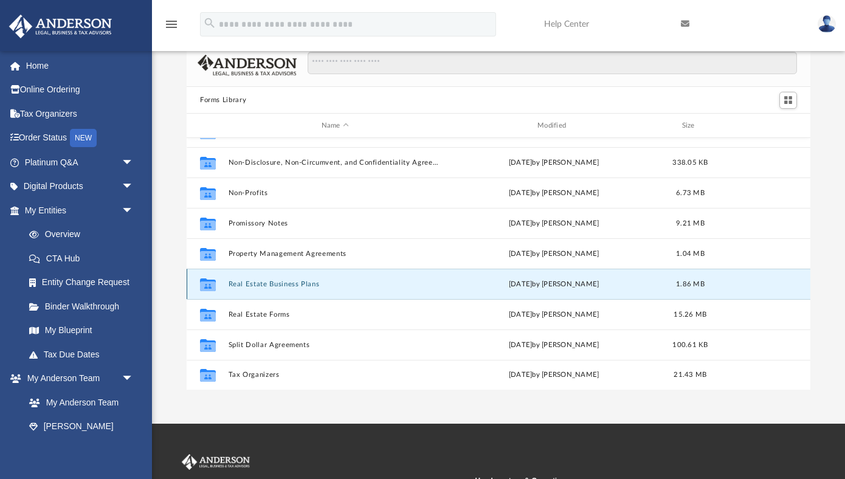
click at [295, 283] on button "Real Estate Business Plans" at bounding box center [334, 284] width 213 height 8
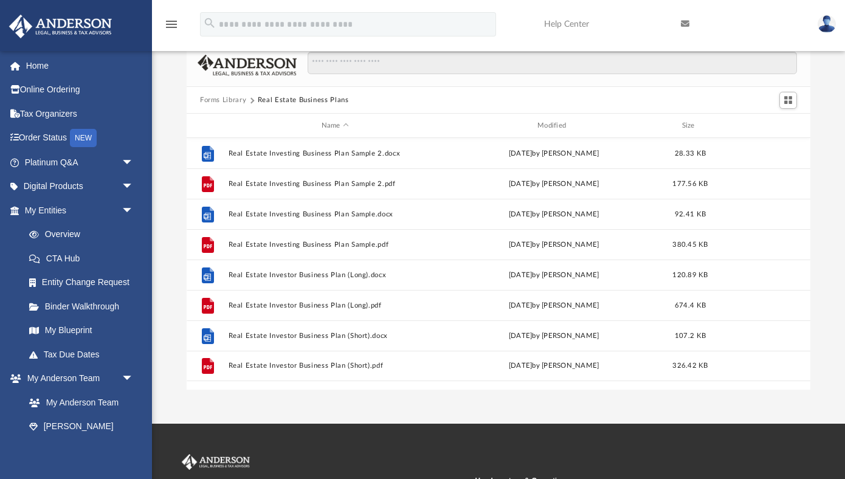
scroll to position [0, 0]
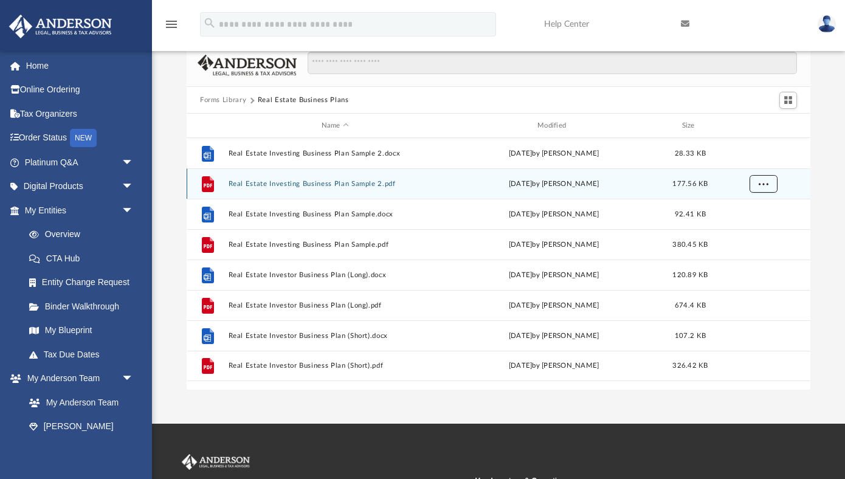
click at [762, 187] on span "More options" at bounding box center [763, 183] width 10 height 7
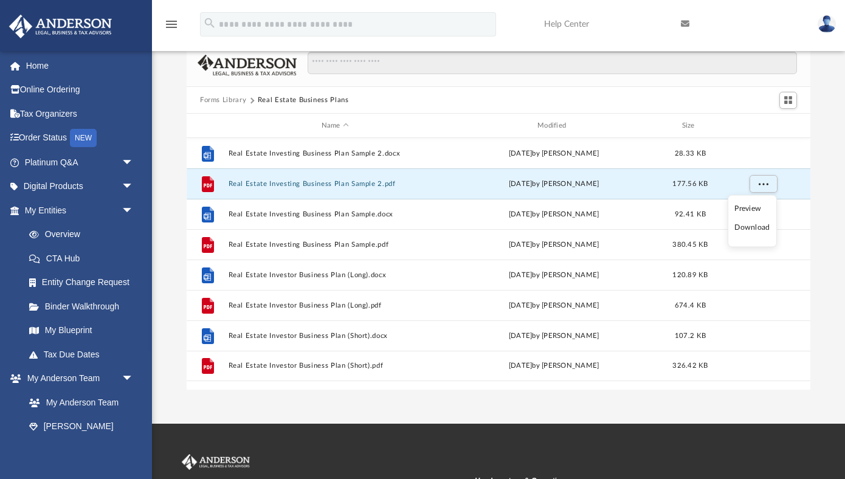
click at [760, 231] on li "Download" at bounding box center [751, 227] width 35 height 13
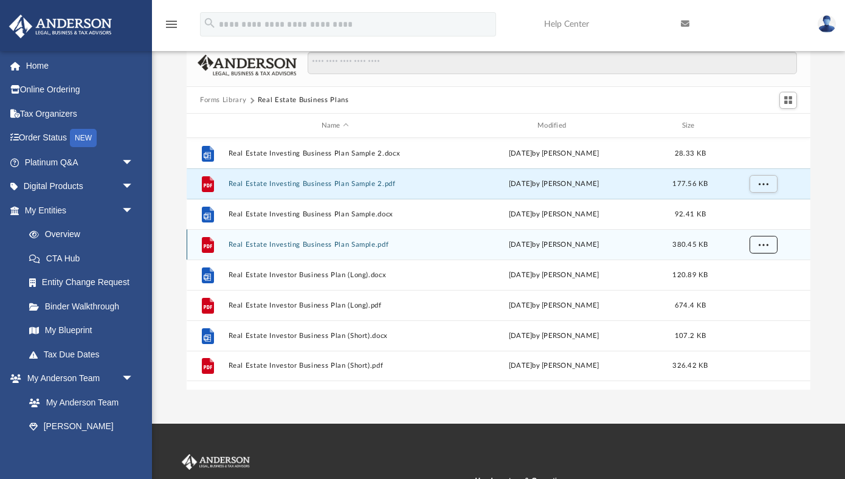
click at [771, 244] on button "More options" at bounding box center [763, 245] width 28 height 18
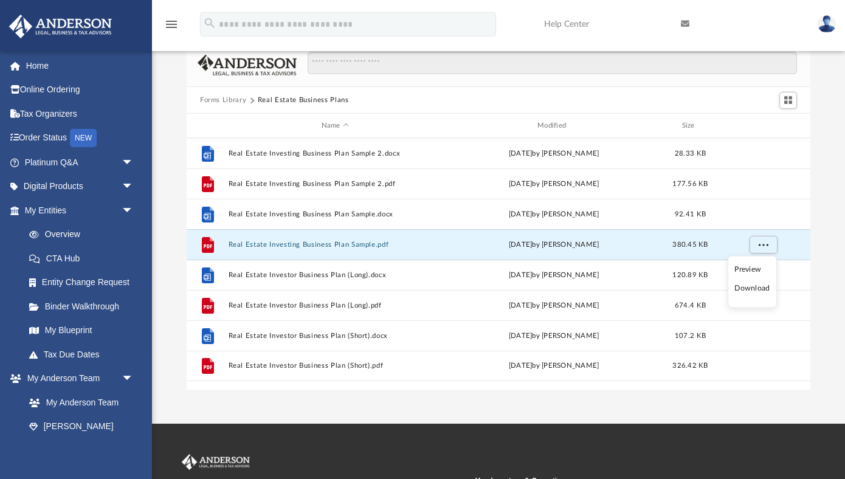
click at [761, 290] on li "Download" at bounding box center [751, 288] width 35 height 13
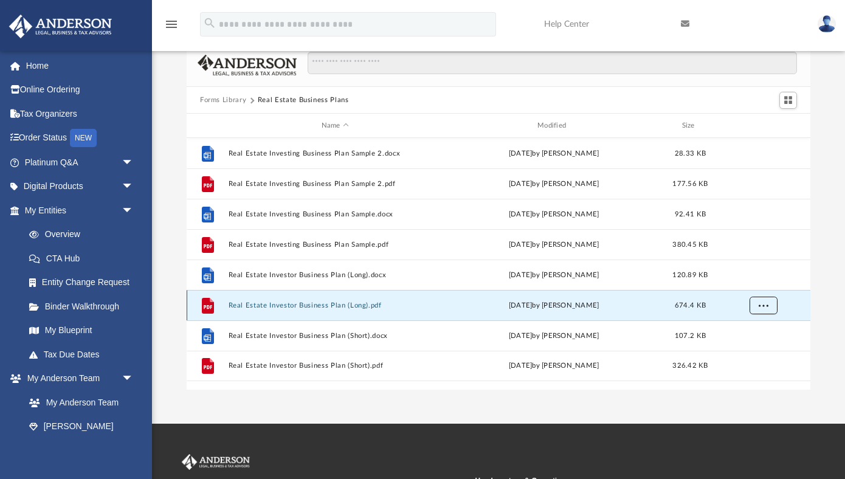
click at [766, 302] on span "More options" at bounding box center [763, 305] width 10 height 7
click at [758, 350] on li "Download" at bounding box center [751, 349] width 35 height 13
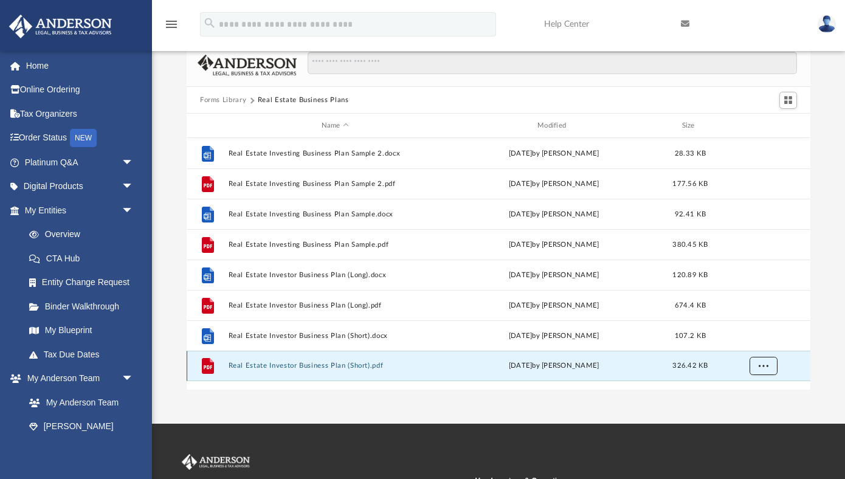
click at [763, 367] on span "More options" at bounding box center [763, 365] width 10 height 7
click at [755, 410] on li "Download" at bounding box center [751, 409] width 35 height 13
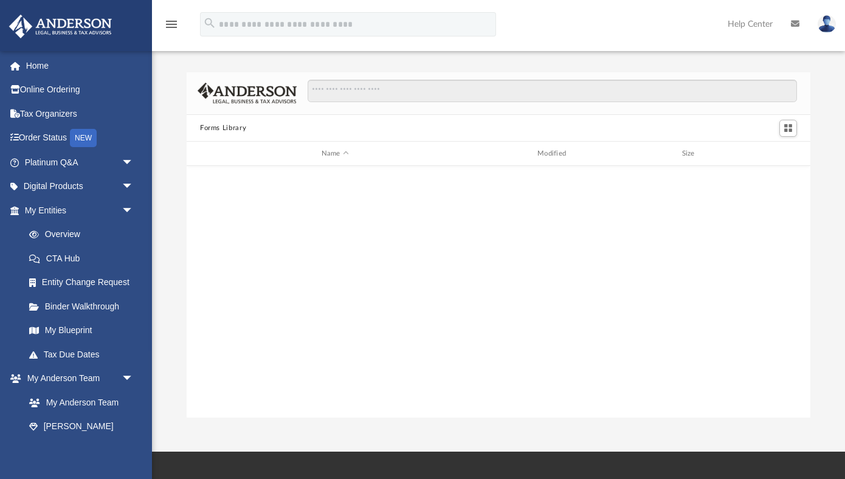
scroll to position [659, 0]
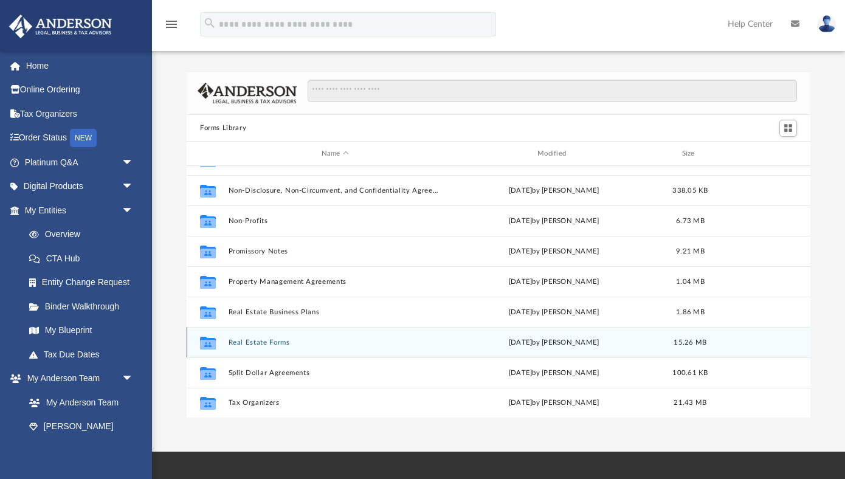
click at [264, 342] on button "Real Estate Forms" at bounding box center [334, 342] width 213 height 8
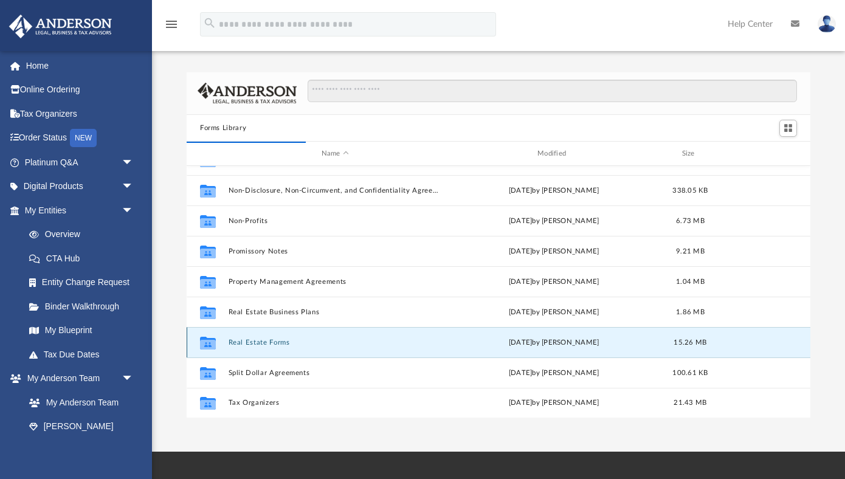
click at [272, 345] on button "Real Estate Forms" at bounding box center [334, 342] width 213 height 8
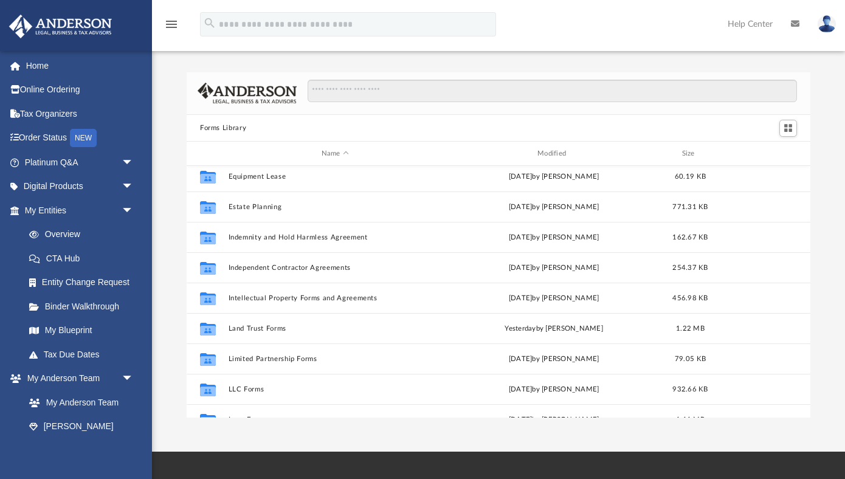
scroll to position [659, 0]
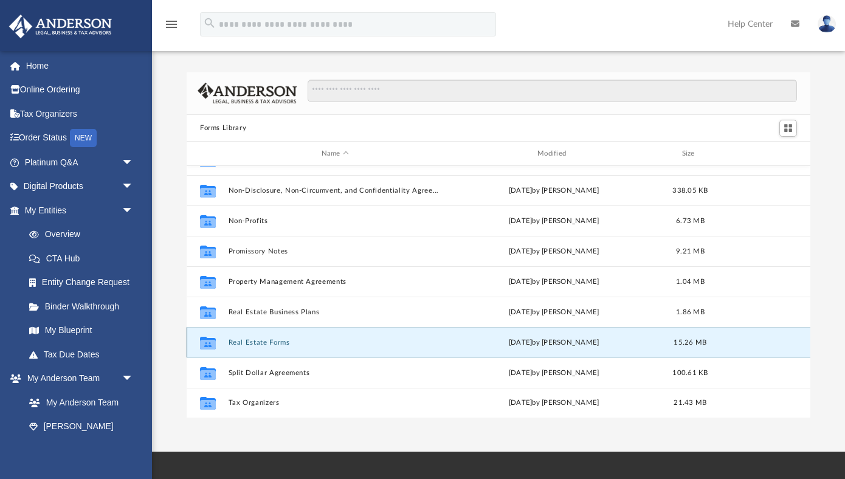
click at [248, 346] on button "Real Estate Forms" at bounding box center [334, 342] width 213 height 8
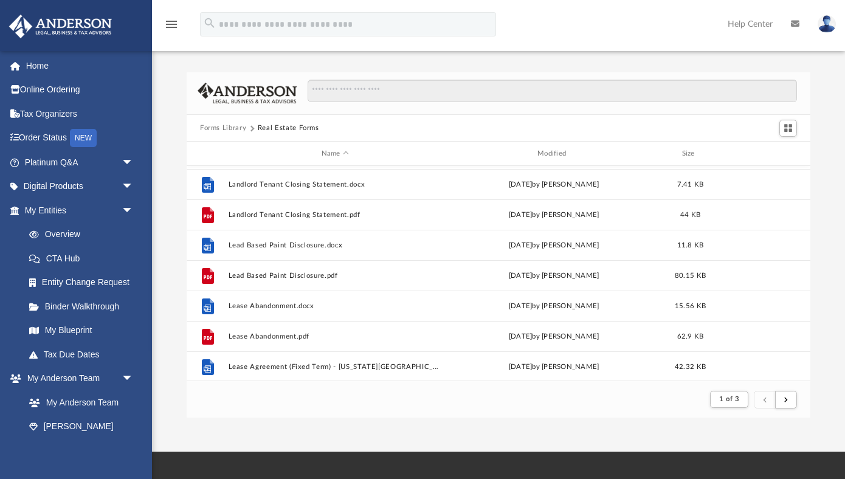
scroll to position [456, 0]
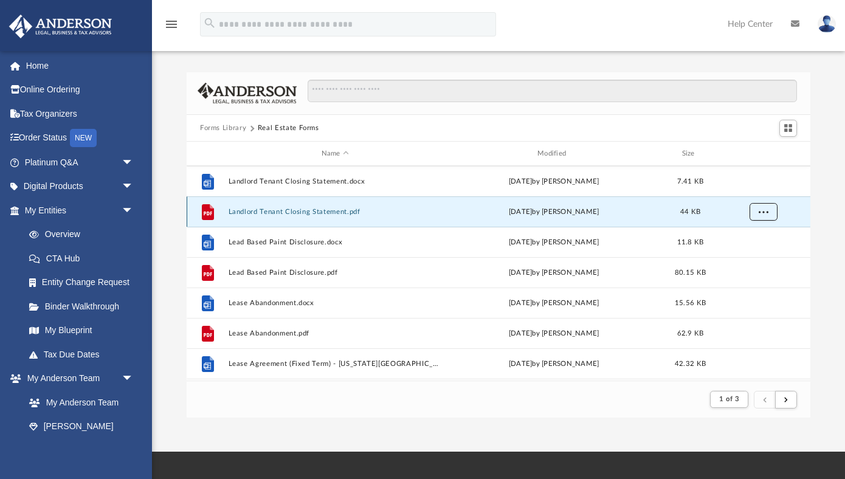
click at [767, 213] on span "More options" at bounding box center [763, 211] width 10 height 7
click at [760, 256] on li "Download" at bounding box center [751, 255] width 35 height 13
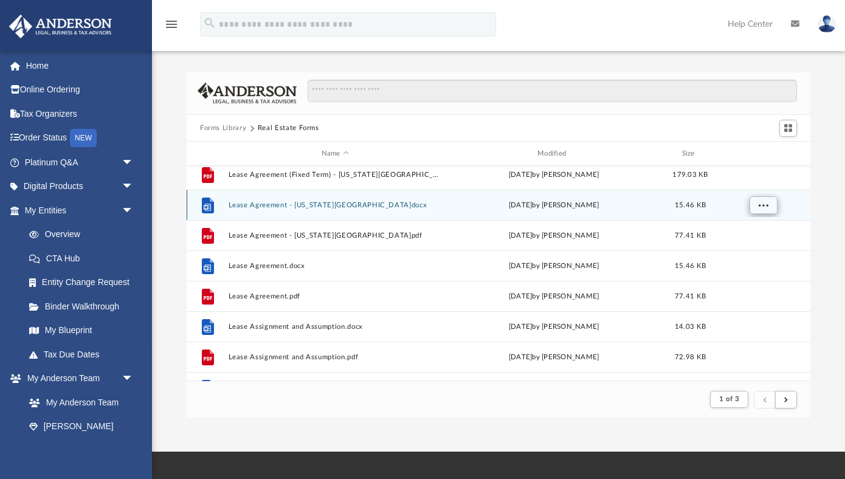
scroll to position [678, 0]
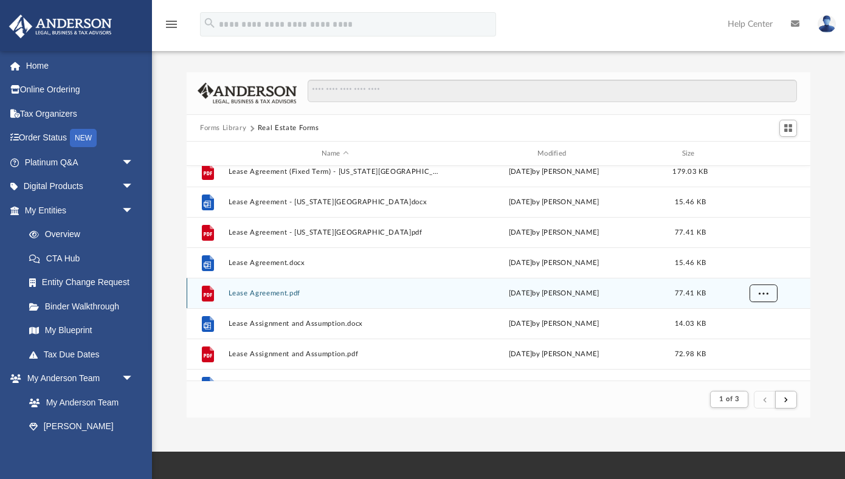
click at [769, 292] on button "More options" at bounding box center [763, 293] width 28 height 18
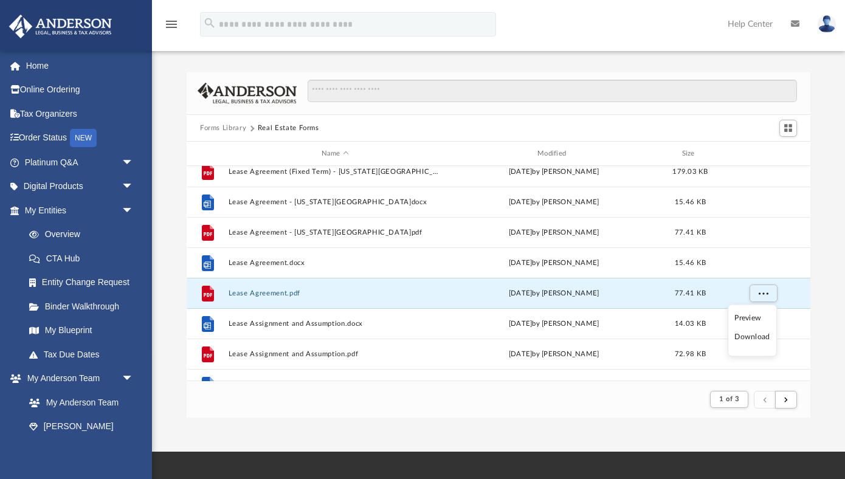
click at [760, 339] on li "Download" at bounding box center [751, 337] width 35 height 13
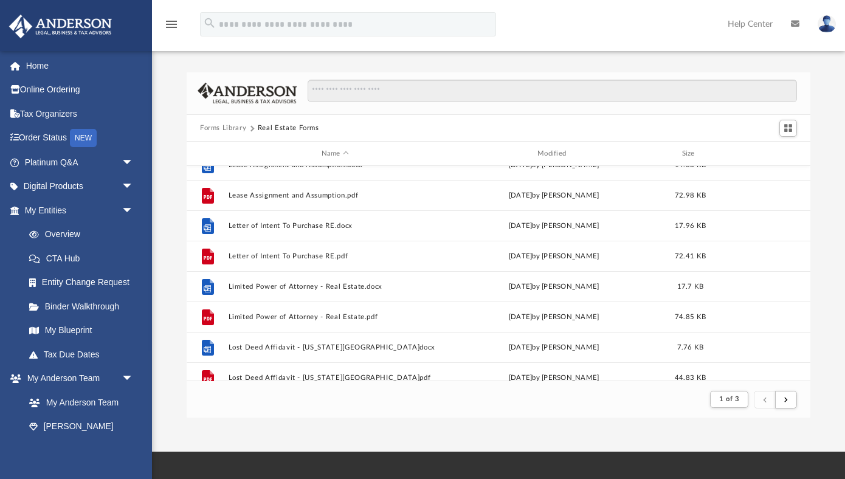
scroll to position [841, 0]
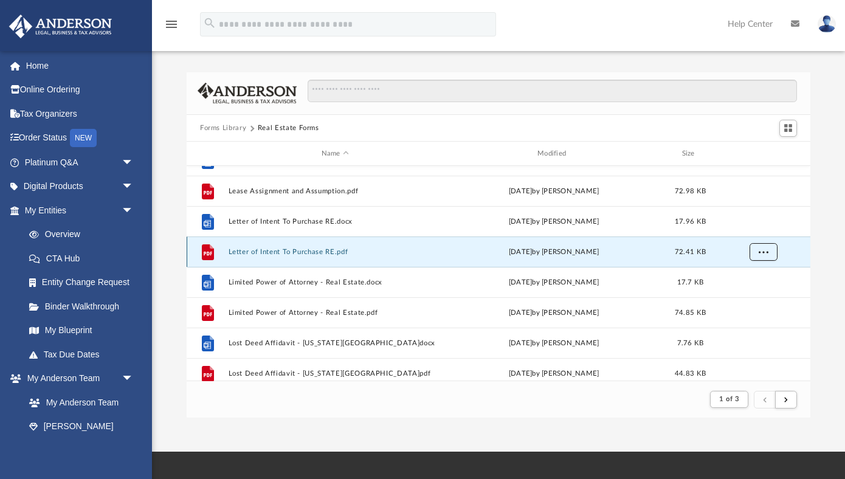
click at [766, 250] on span "More options" at bounding box center [763, 252] width 10 height 7
click at [757, 296] on li "Download" at bounding box center [751, 295] width 35 height 13
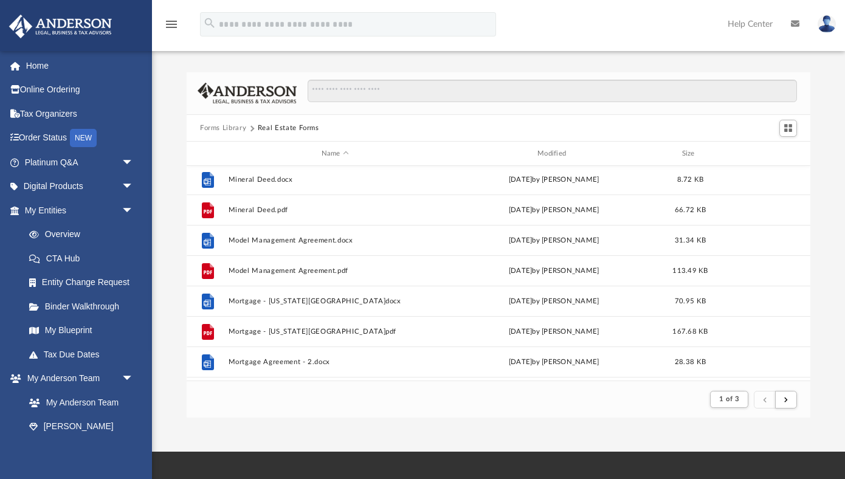
scroll to position [1191, 0]
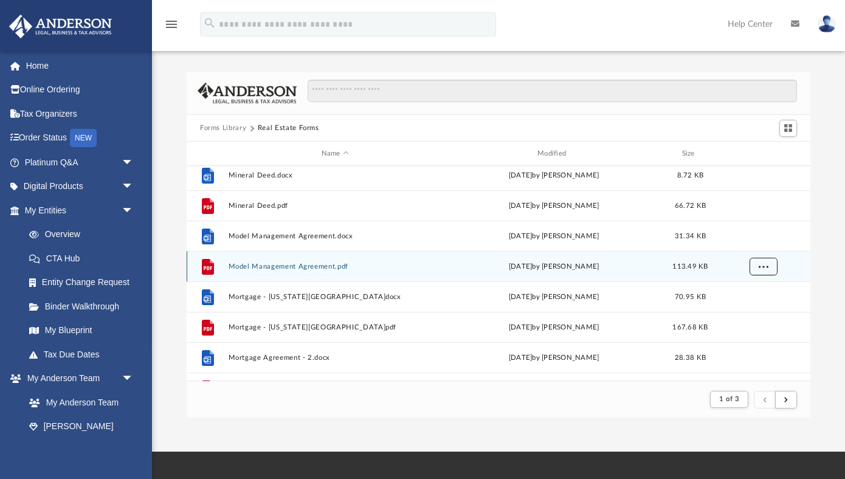
click at [764, 266] on span "More options" at bounding box center [763, 266] width 10 height 7
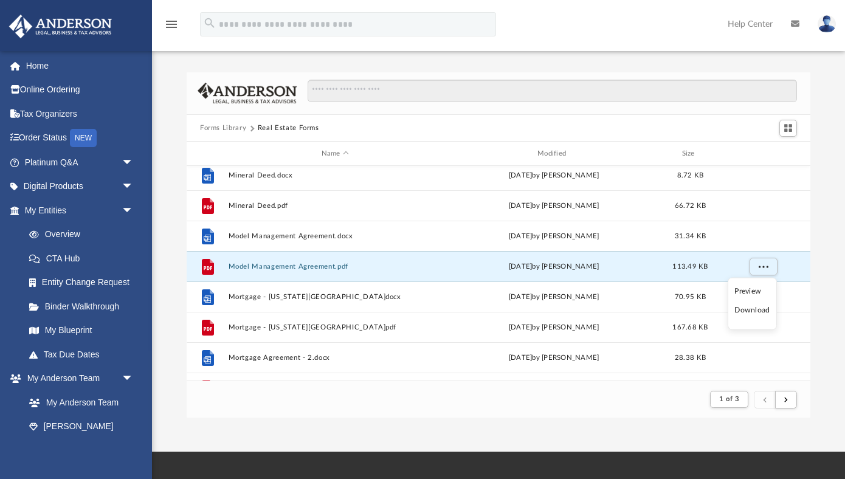
click at [754, 312] on li "Download" at bounding box center [751, 310] width 35 height 13
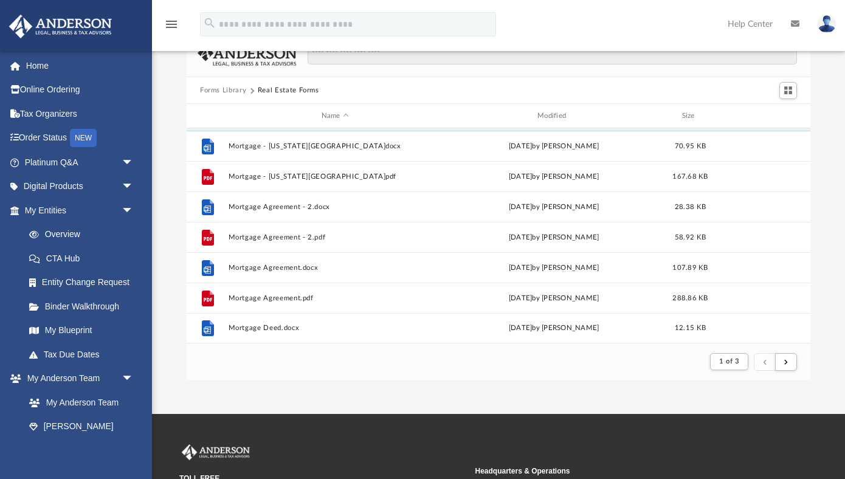
scroll to position [42, 0]
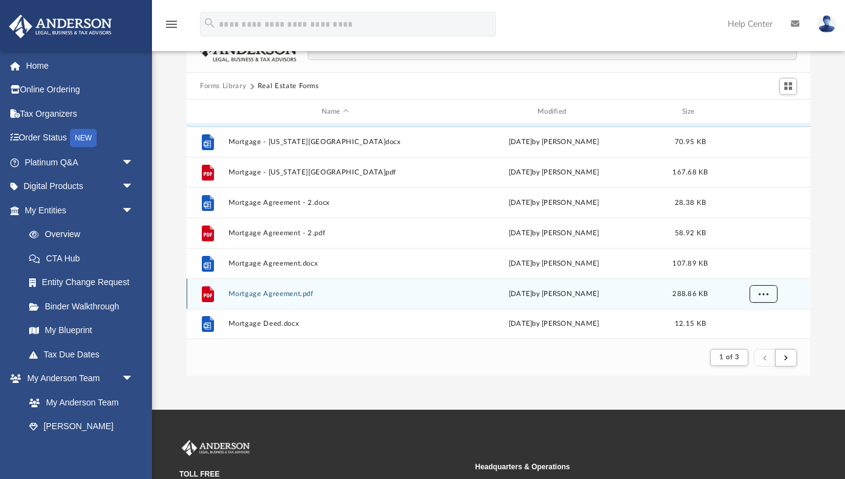
click at [764, 295] on span "More options" at bounding box center [763, 293] width 10 height 7
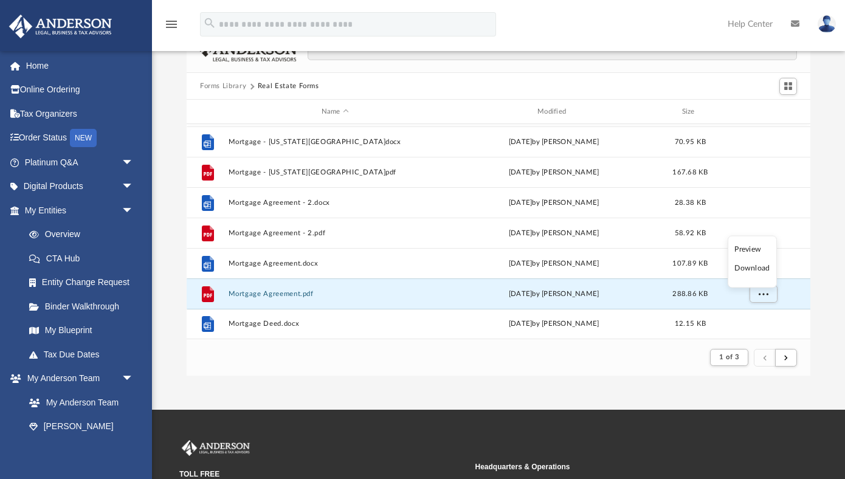
click at [758, 270] on li "Download" at bounding box center [751, 268] width 35 height 13
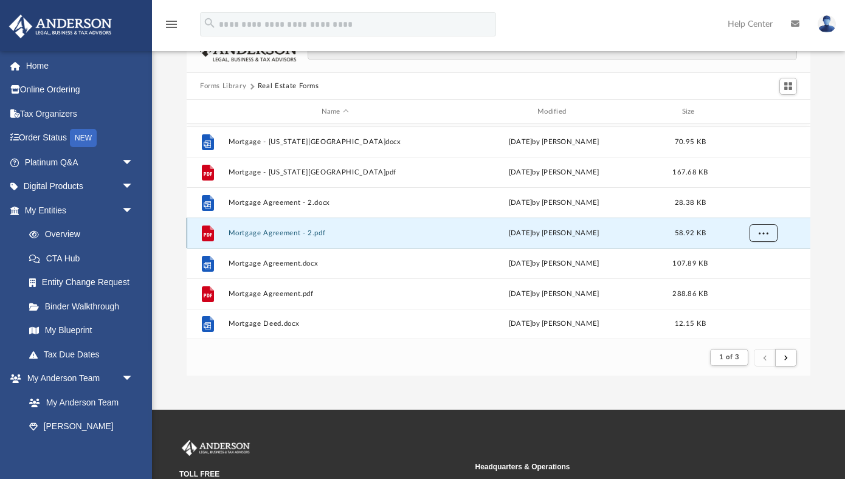
click at [764, 232] on span "More options" at bounding box center [763, 233] width 10 height 7
click at [761, 278] on li "Download" at bounding box center [751, 276] width 35 height 13
click at [233, 86] on button "Forms Library" at bounding box center [223, 86] width 46 height 11
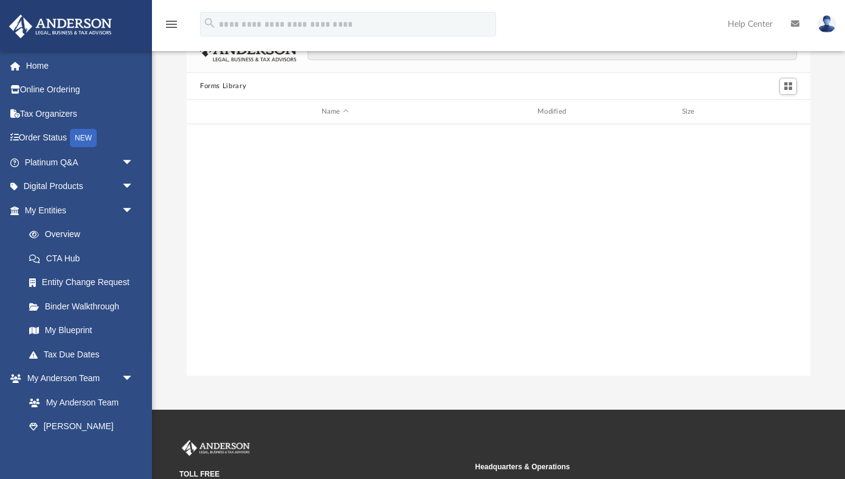
scroll to position [659, 0]
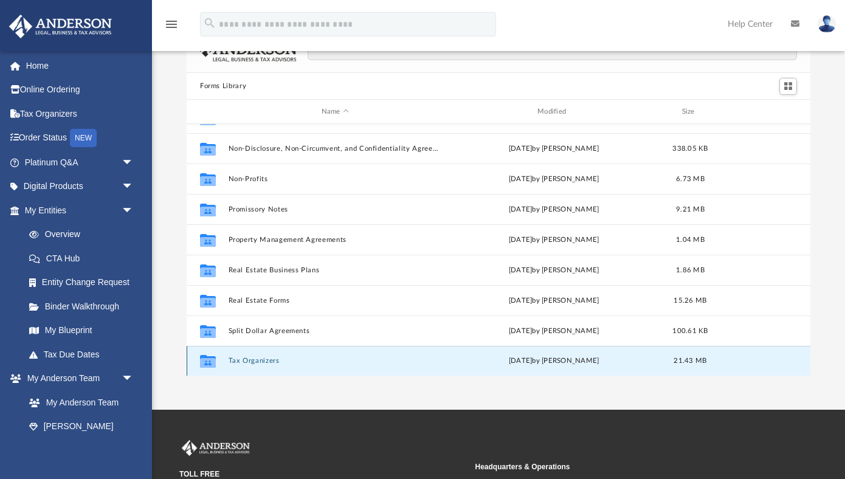
click at [256, 360] on button "Tax Organizers" at bounding box center [334, 361] width 213 height 8
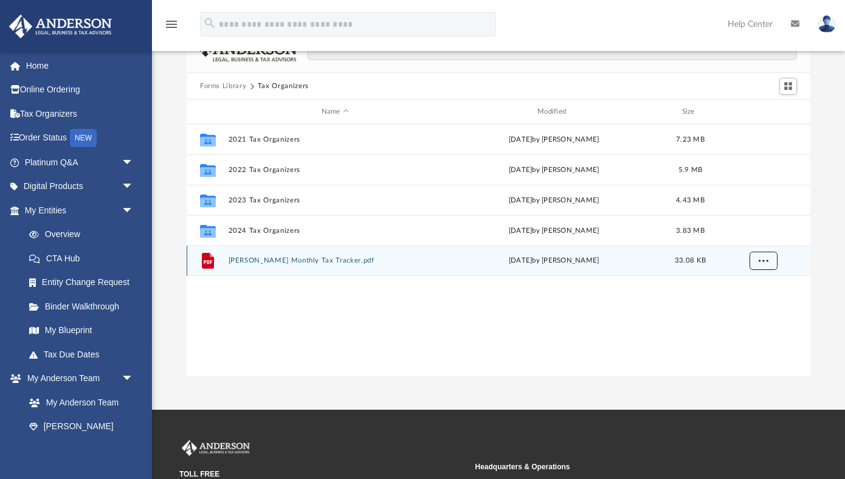
click at [767, 260] on span "More options" at bounding box center [763, 260] width 10 height 7
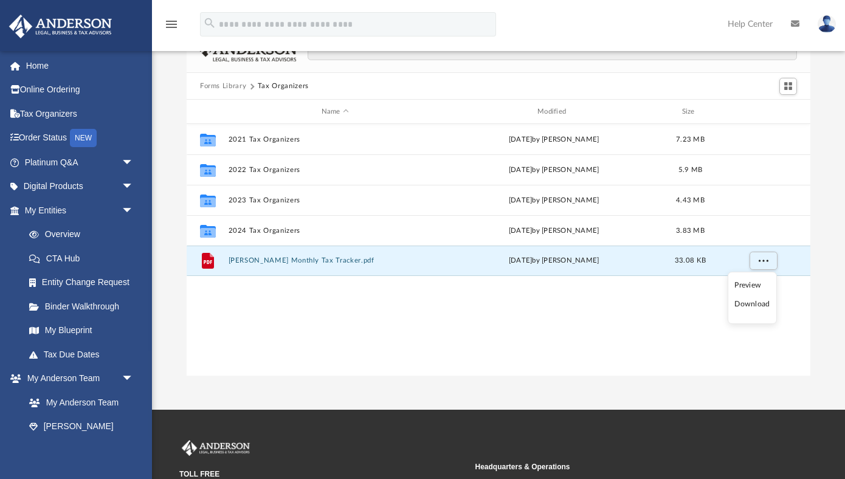
click at [761, 306] on li "Download" at bounding box center [751, 304] width 35 height 13
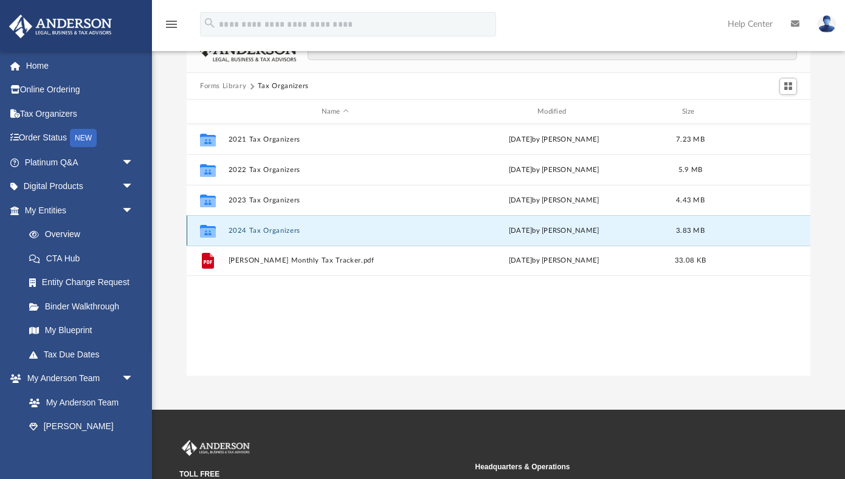
click at [264, 230] on button "2024 Tax Organizers" at bounding box center [334, 231] width 213 height 8
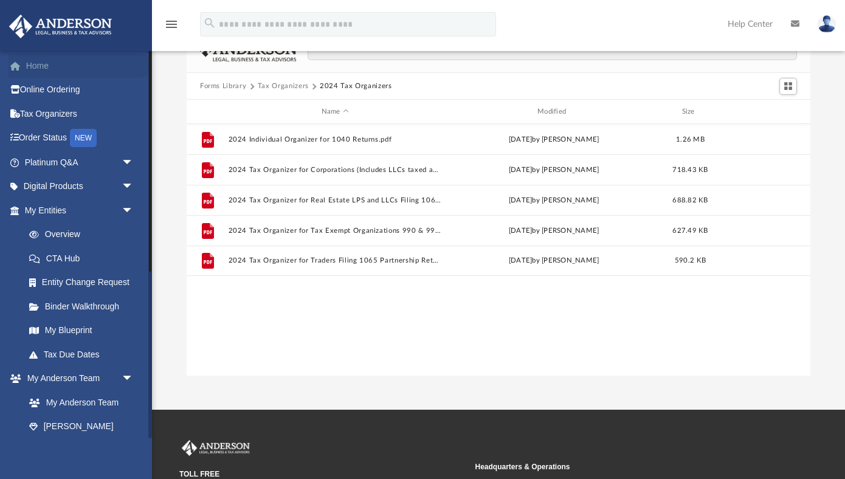
click at [35, 66] on link "Home" at bounding box center [80, 65] width 143 height 24
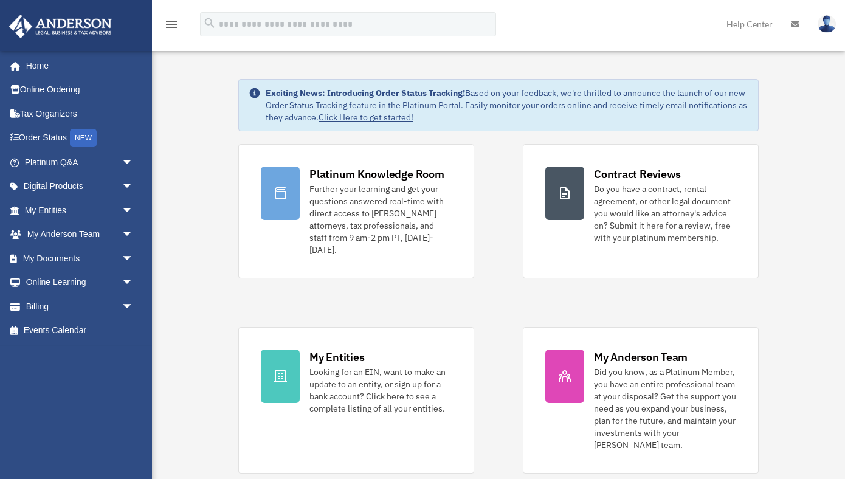
click at [516, 30] on div "menu search Site Menu add [EMAIL_ADDRESS][DOMAIN_NAME] My Profile Reset Passwor…" at bounding box center [422, 29] width 826 height 41
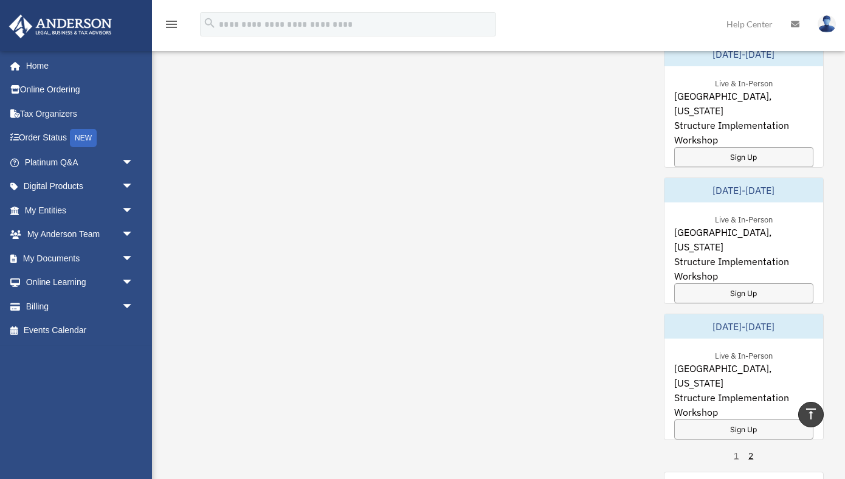
scroll to position [633, 0]
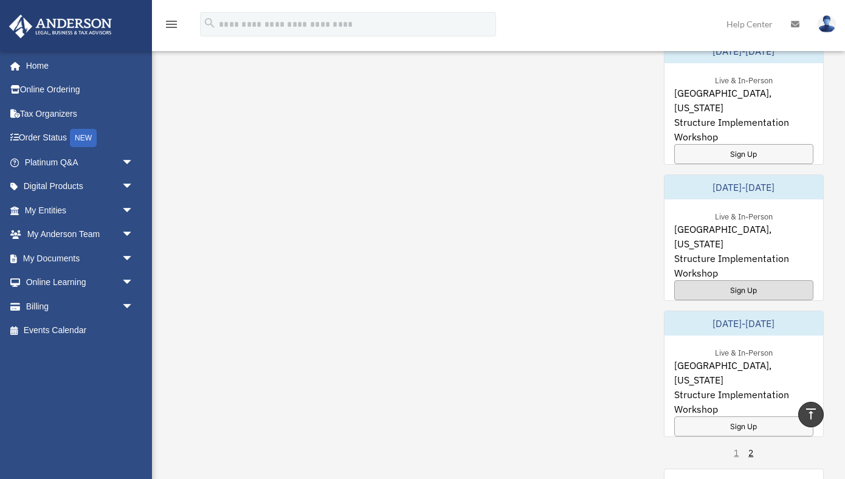
click at [749, 280] on div "Sign Up" at bounding box center [744, 290] width 140 height 20
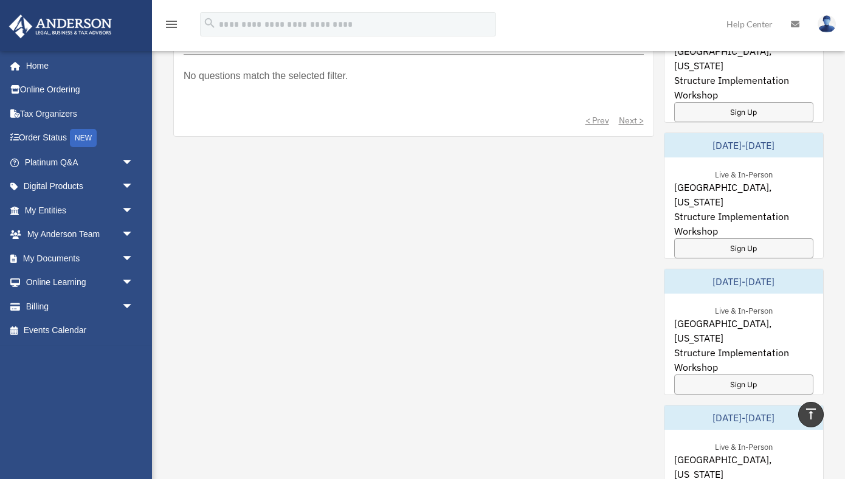
scroll to position [535, 0]
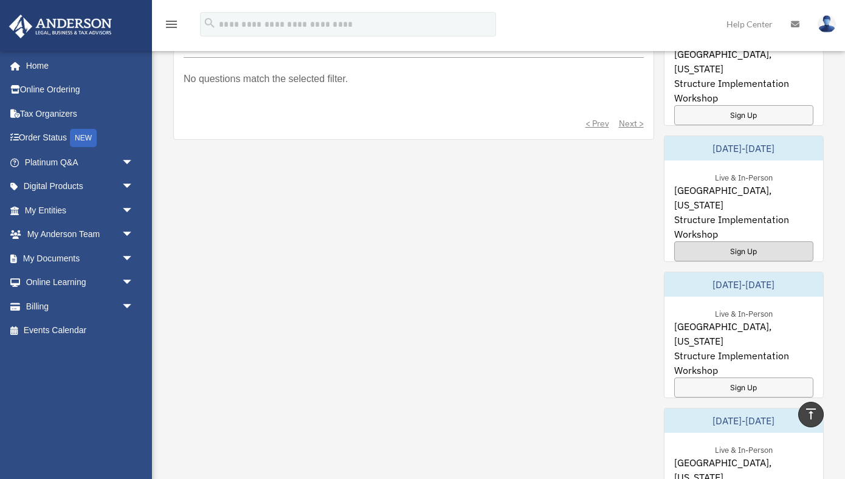
click at [737, 241] on div "Sign Up" at bounding box center [744, 251] width 140 height 20
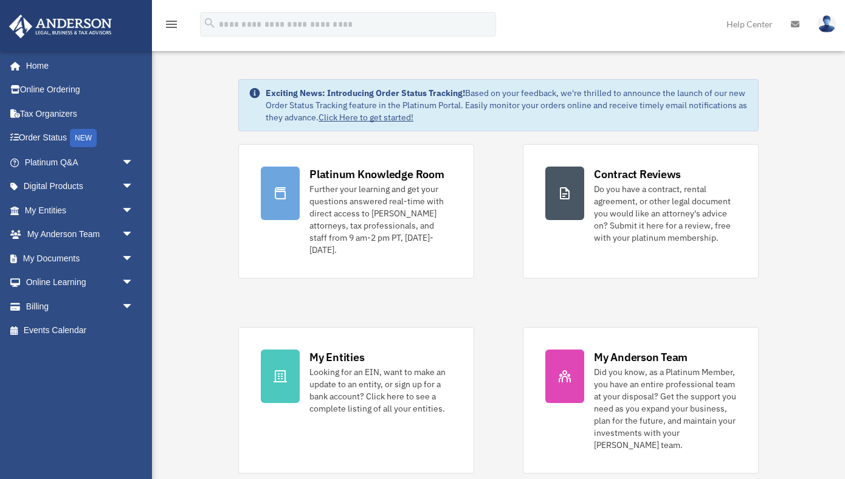
click at [72, 25] on img at bounding box center [60, 27] width 110 height 24
click at [173, 26] on icon "menu" at bounding box center [171, 24] width 15 height 15
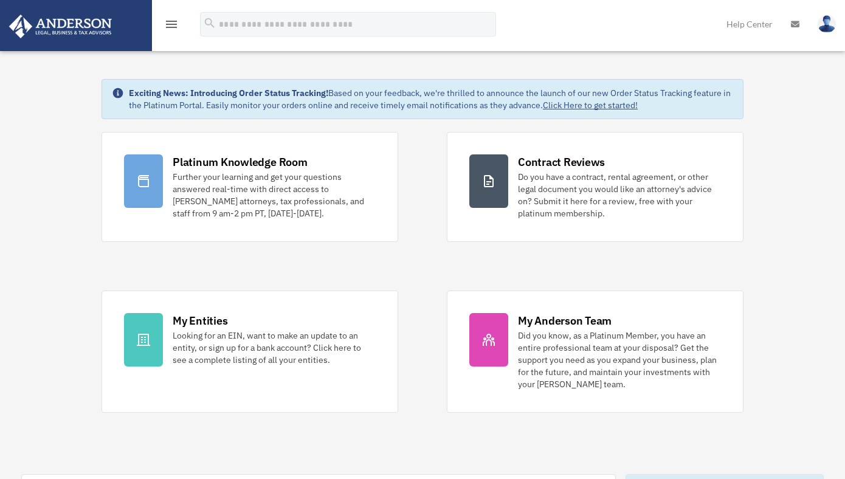
click at [173, 26] on icon "menu" at bounding box center [171, 24] width 15 height 15
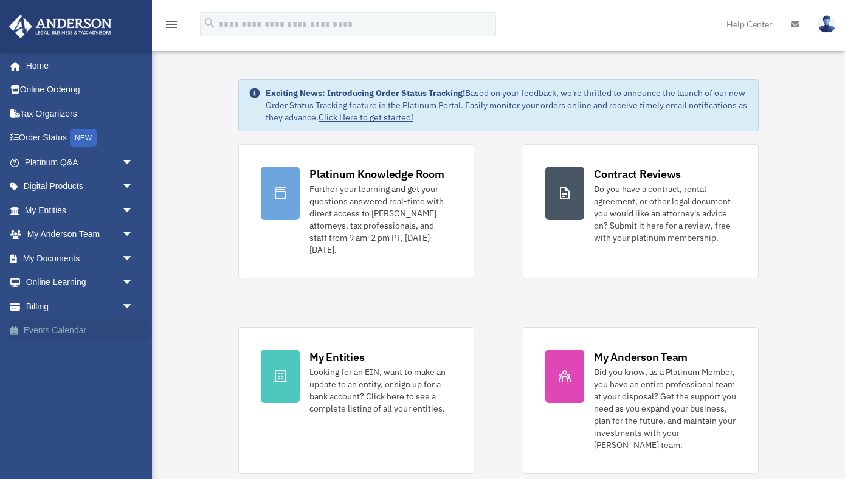
click at [81, 332] on link "Events Calendar" at bounding box center [80, 330] width 143 height 24
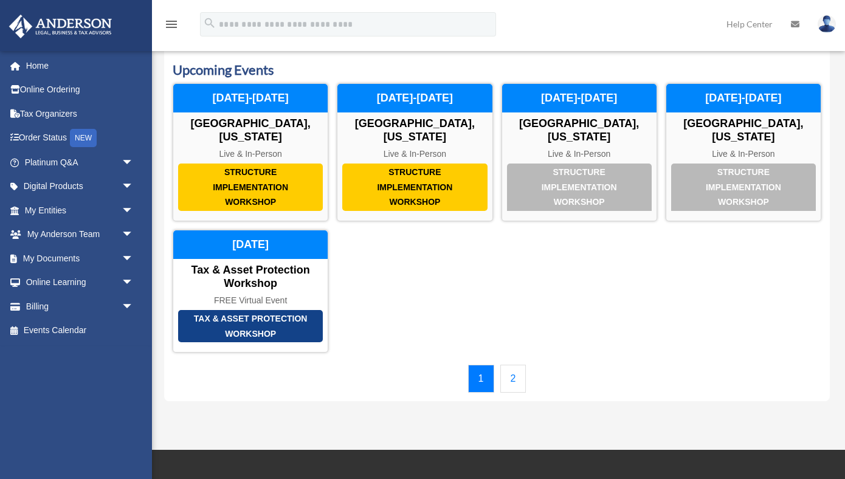
scroll to position [35, 0]
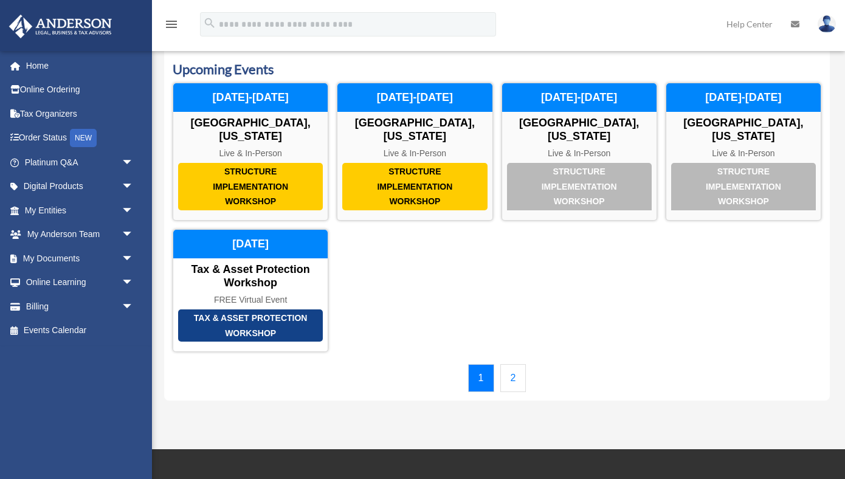
click at [735, 258] on div "Structure Implementation Workshop [GEOGRAPHIC_DATA], [US_STATE] Live & In-Perso…" at bounding box center [497, 217] width 648 height 269
